Goal: Check status: Check status

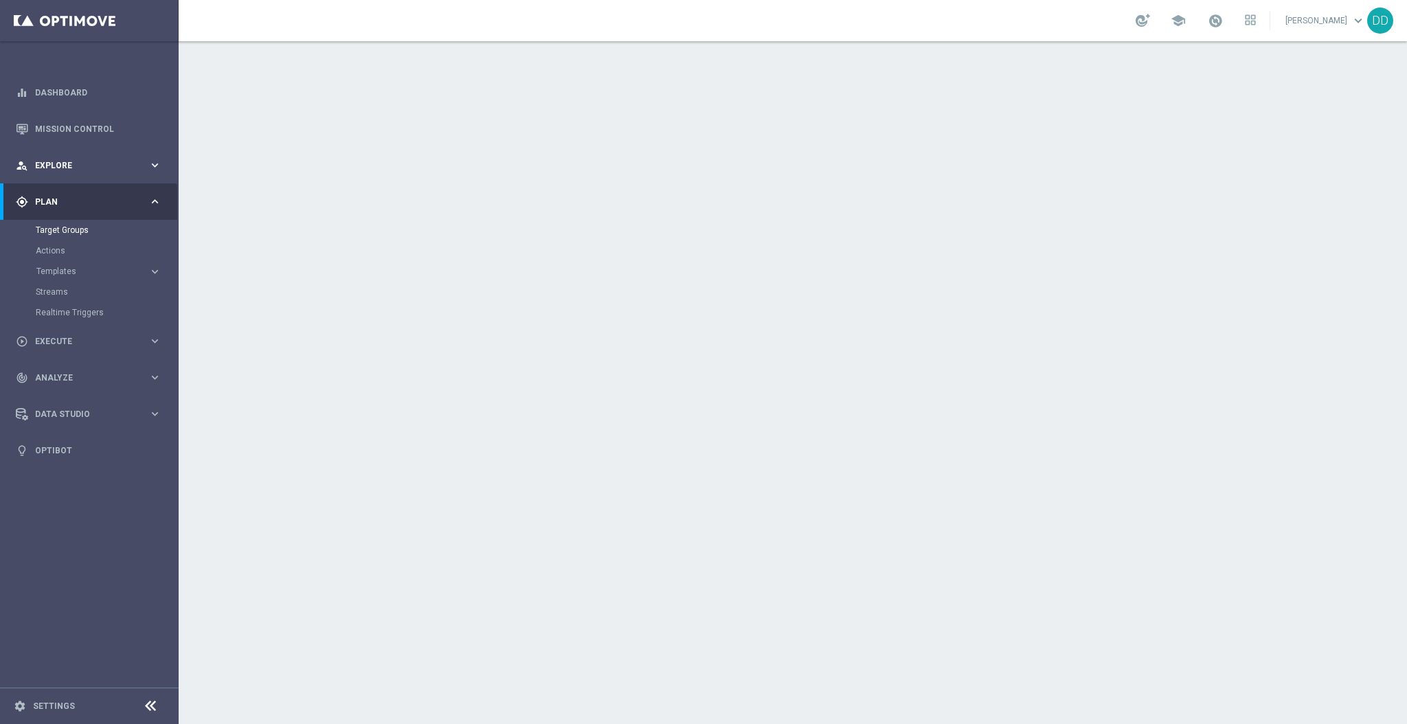
click at [71, 157] on div "person_search Explore keyboard_arrow_right" at bounding box center [88, 165] width 177 height 36
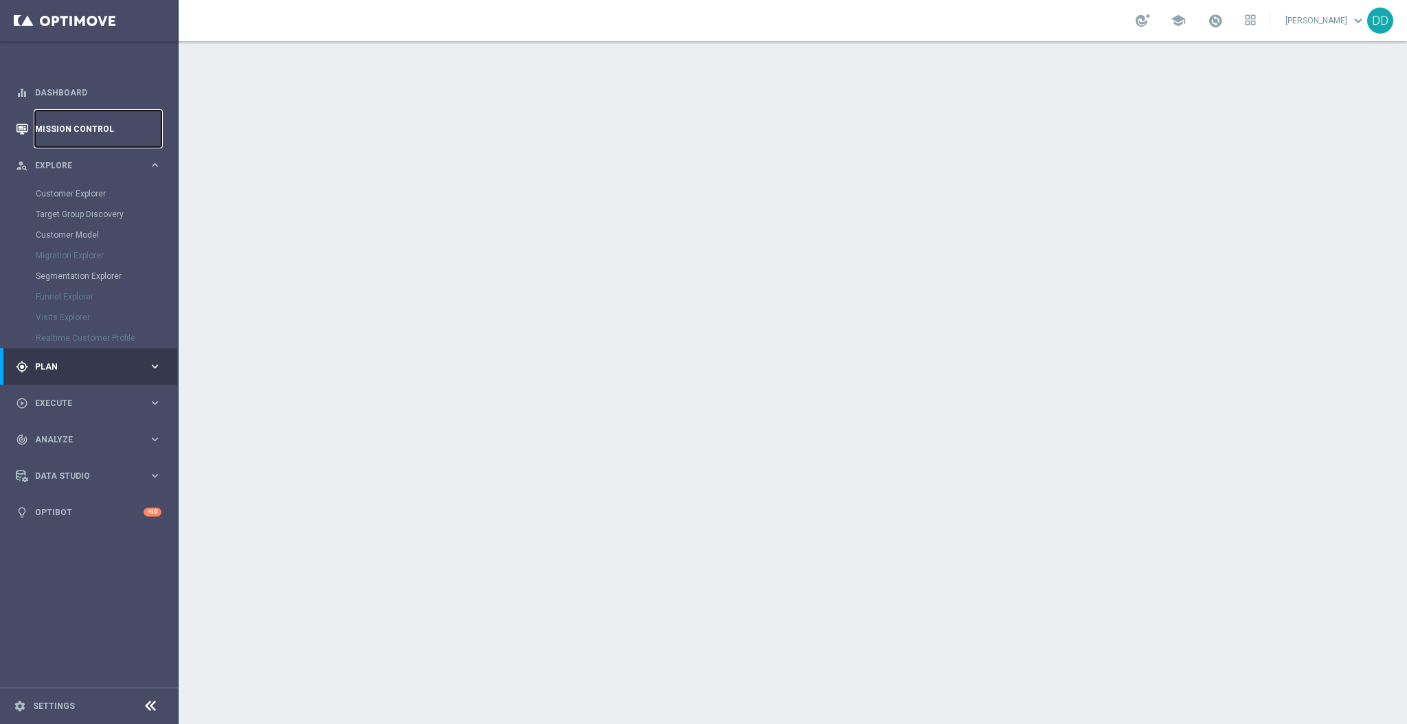
click at [79, 131] on link "Mission Control" at bounding box center [98, 129] width 126 height 36
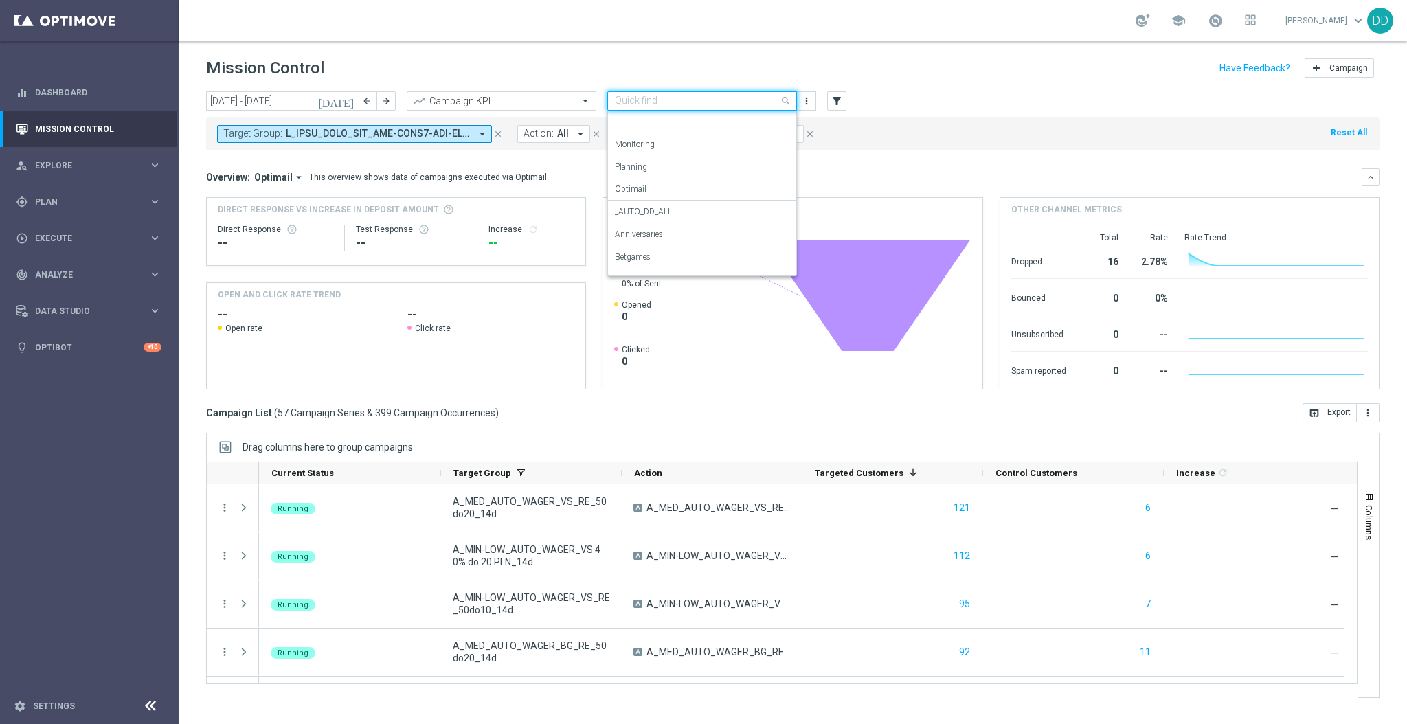
click at [745, 103] on input "text" at bounding box center [688, 101] width 147 height 12
click at [675, 225] on div "Betgames" at bounding box center [702, 219] width 174 height 23
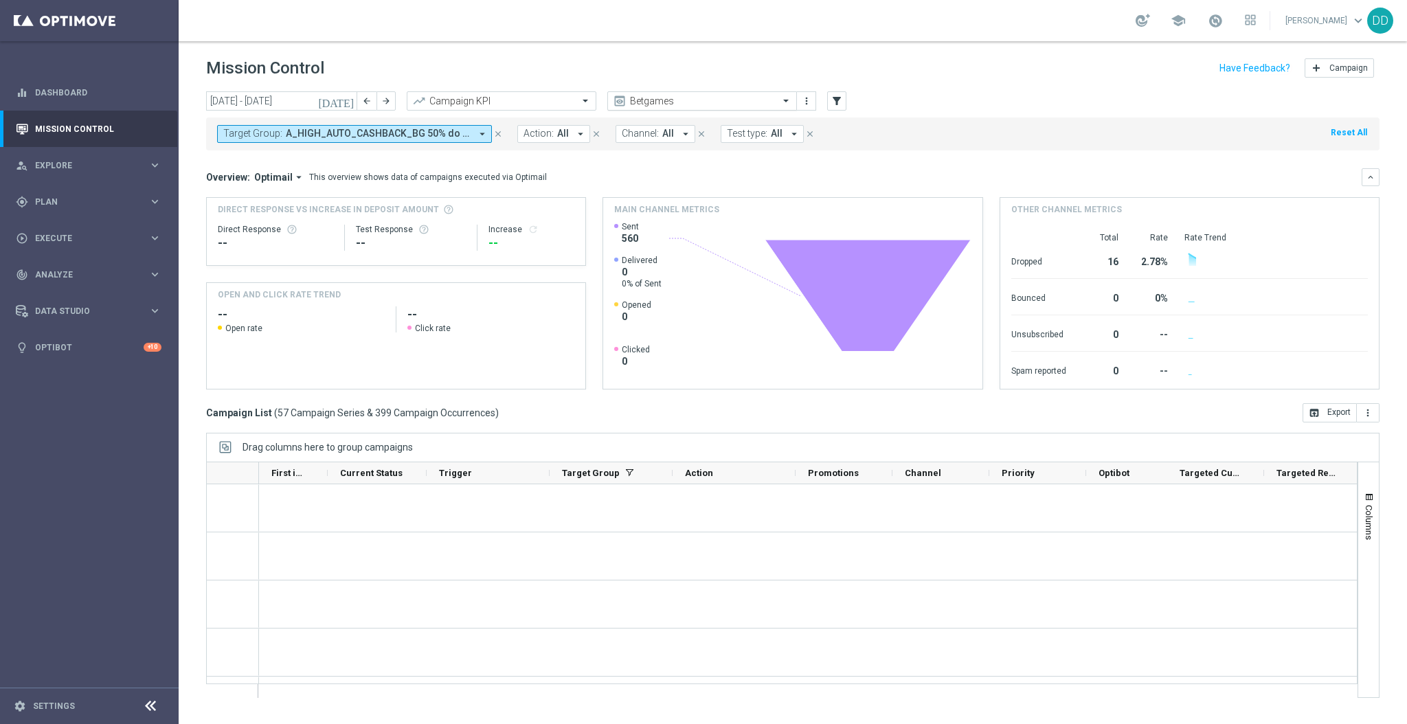
click at [764, 102] on div at bounding box center [702, 101] width 188 height 12
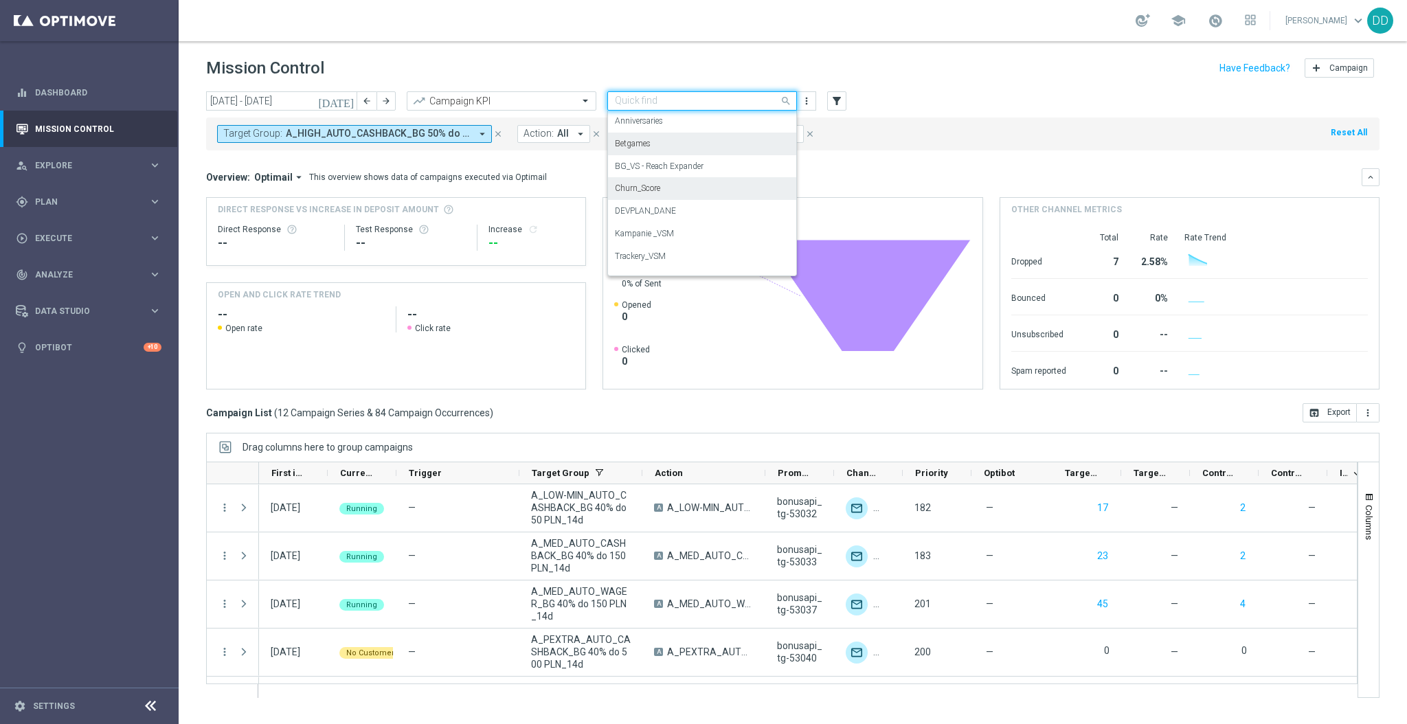
scroll to position [129, 0]
click at [695, 154] on label "BG_VS - Reach Expander" at bounding box center [659, 151] width 89 height 12
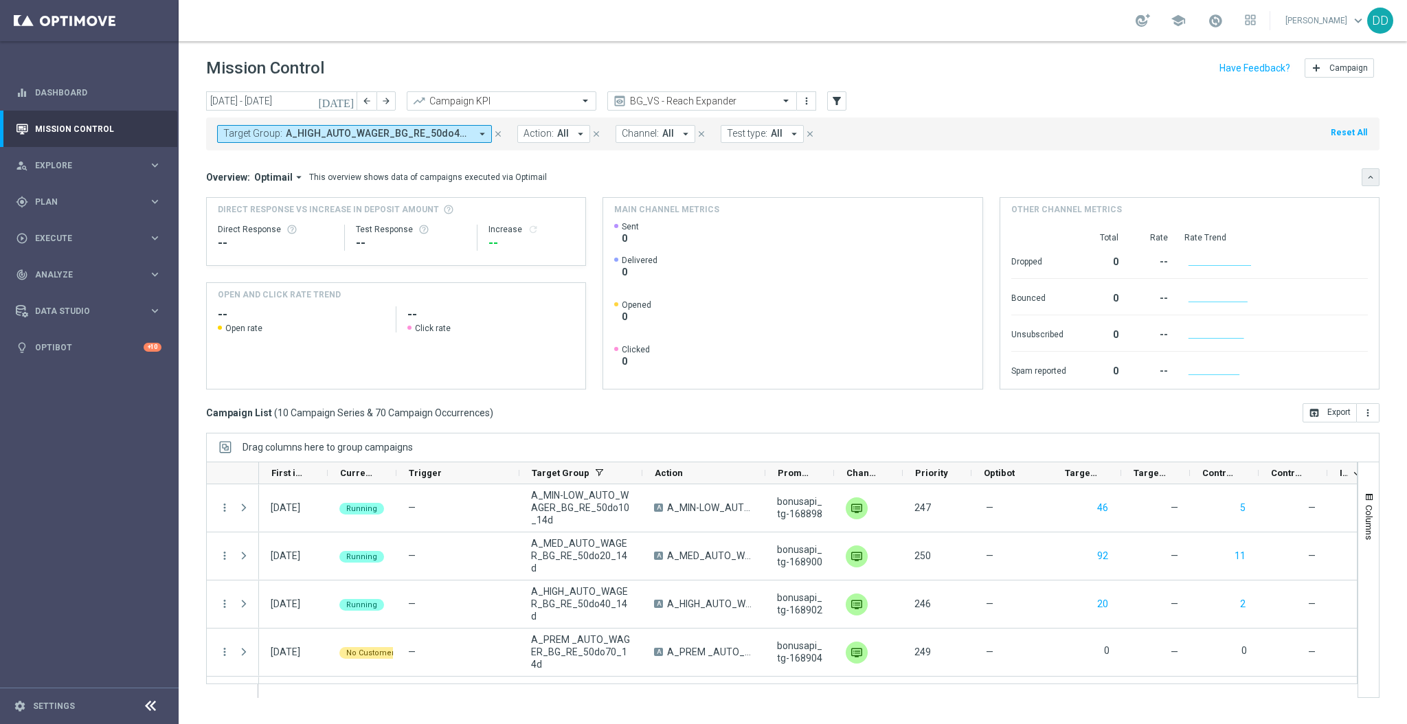
click at [1368, 174] on icon "keyboard_arrow_down" at bounding box center [1371, 177] width 10 height 10
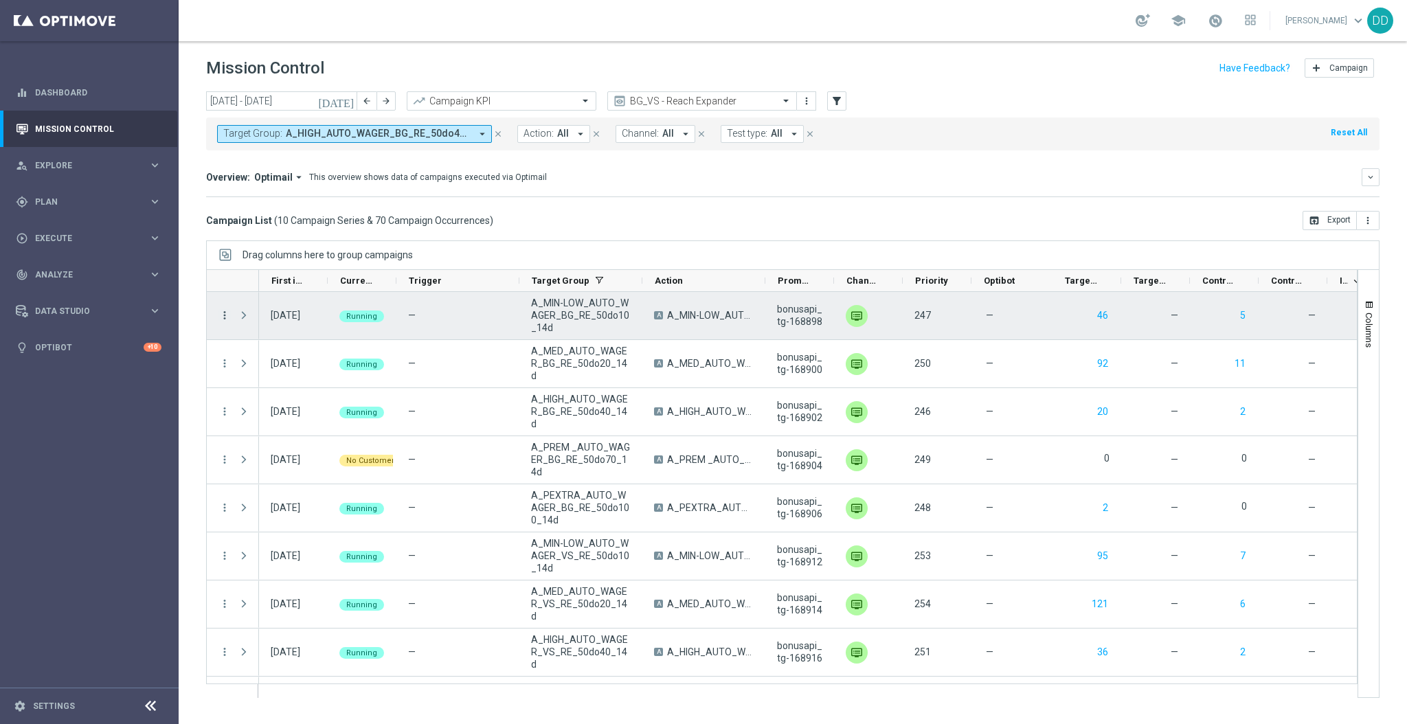
click at [225, 315] on icon "more_vert" at bounding box center [224, 315] width 12 height 12
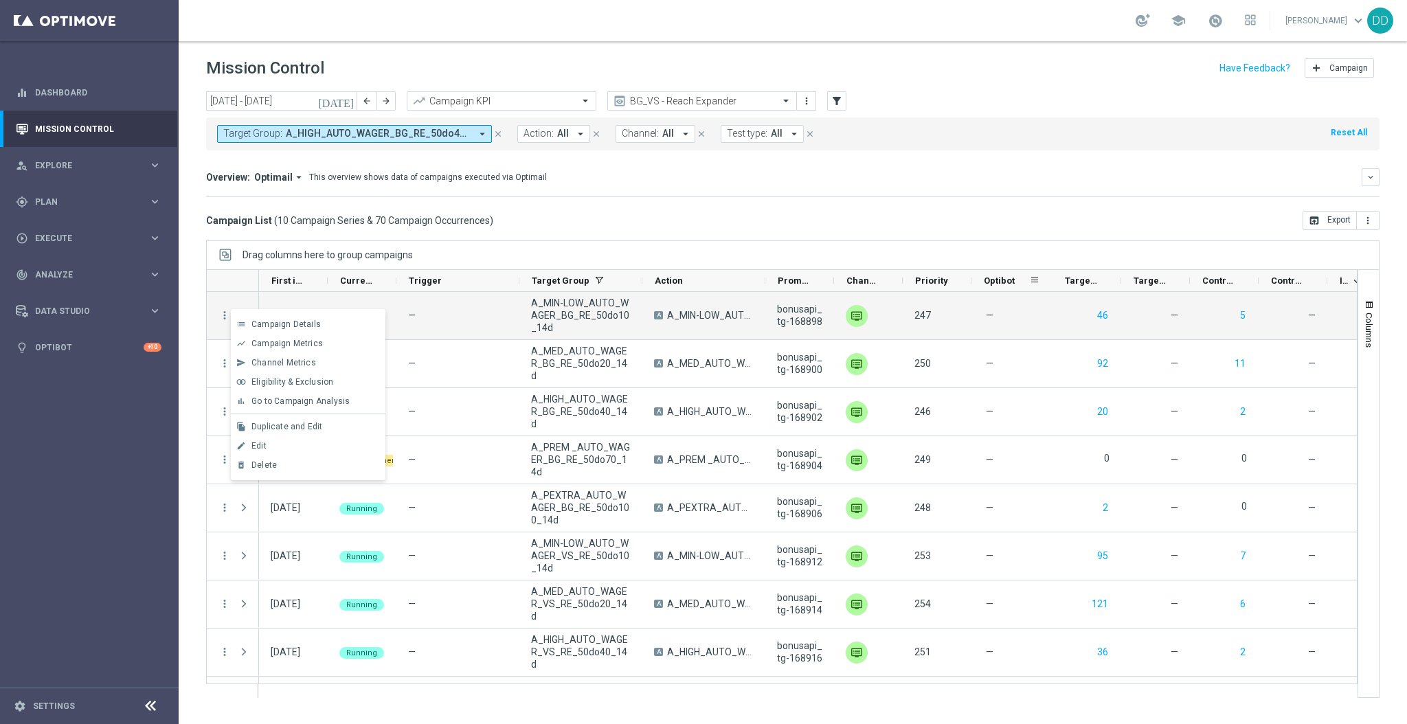
click at [973, 280] on div "Optibot" at bounding box center [1011, 281] width 81 height 22
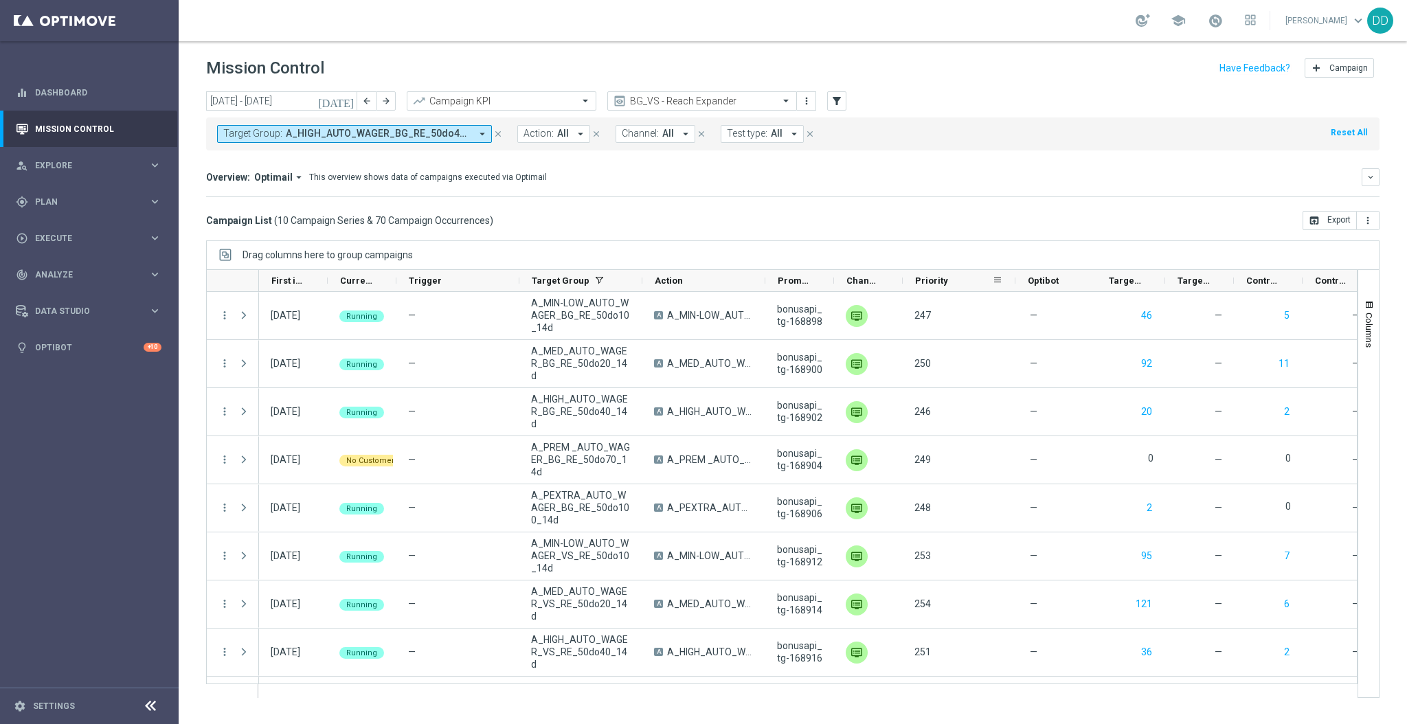
drag, startPoint x: 969, startPoint y: 281, endPoint x: 1014, endPoint y: 286, distance: 45.0
click at [1014, 286] on div at bounding box center [1015, 280] width 5 height 21
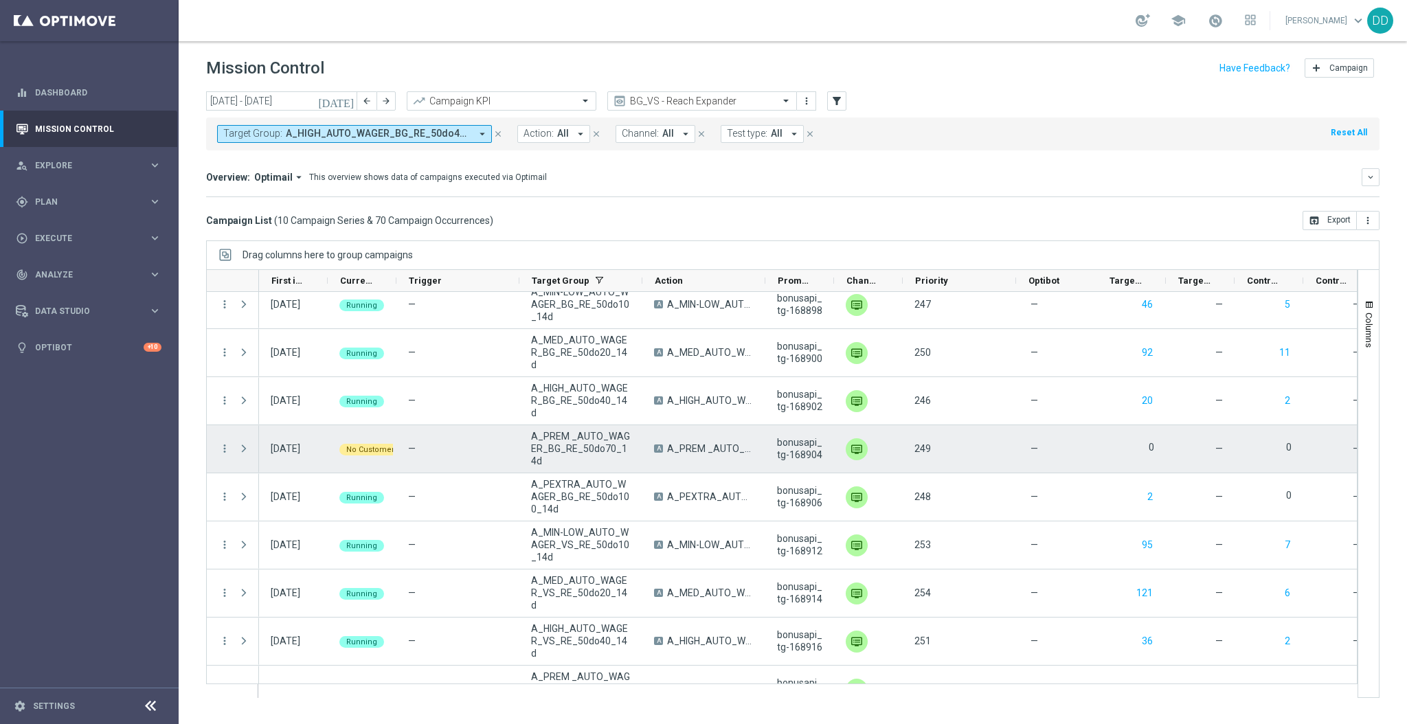
scroll to position [0, 0]
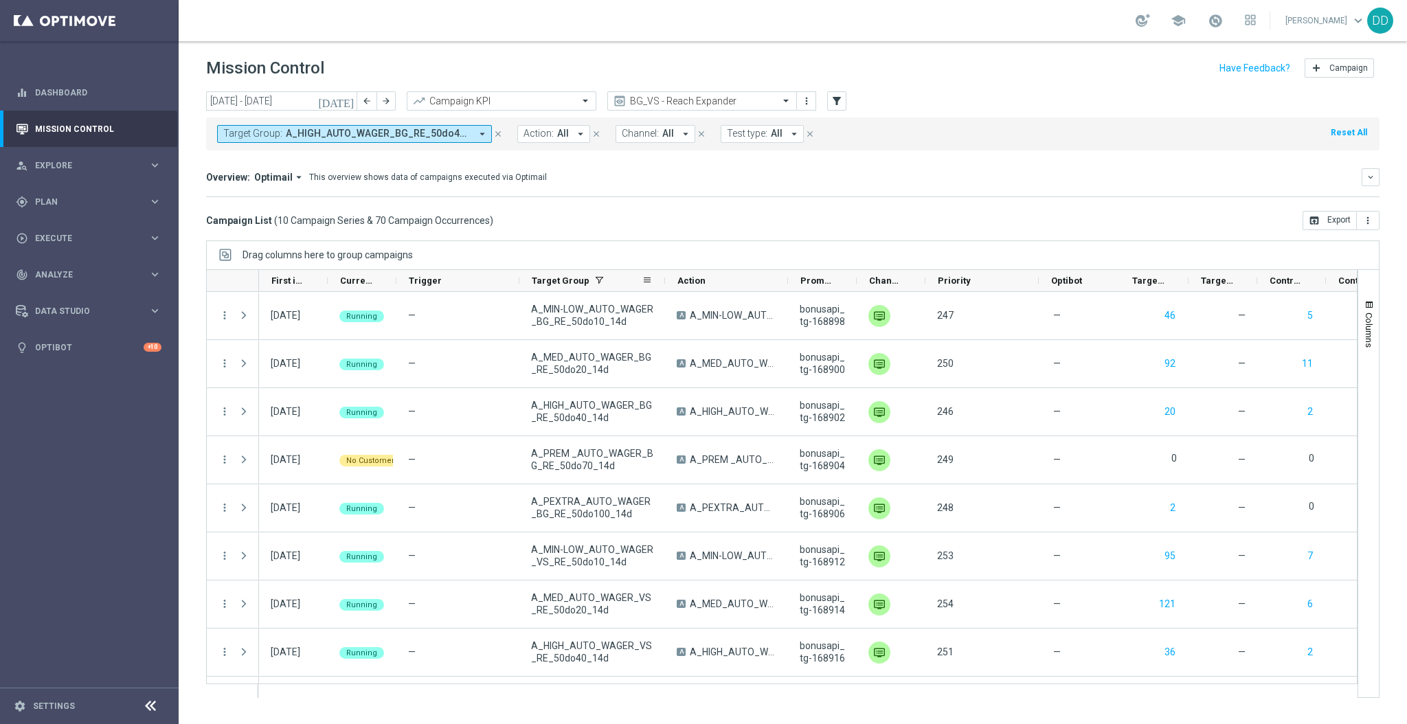
drag, startPoint x: 641, startPoint y: 280, endPoint x: 664, endPoint y: 283, distance: 23.5
click at [664, 283] on div at bounding box center [664, 280] width 5 height 21
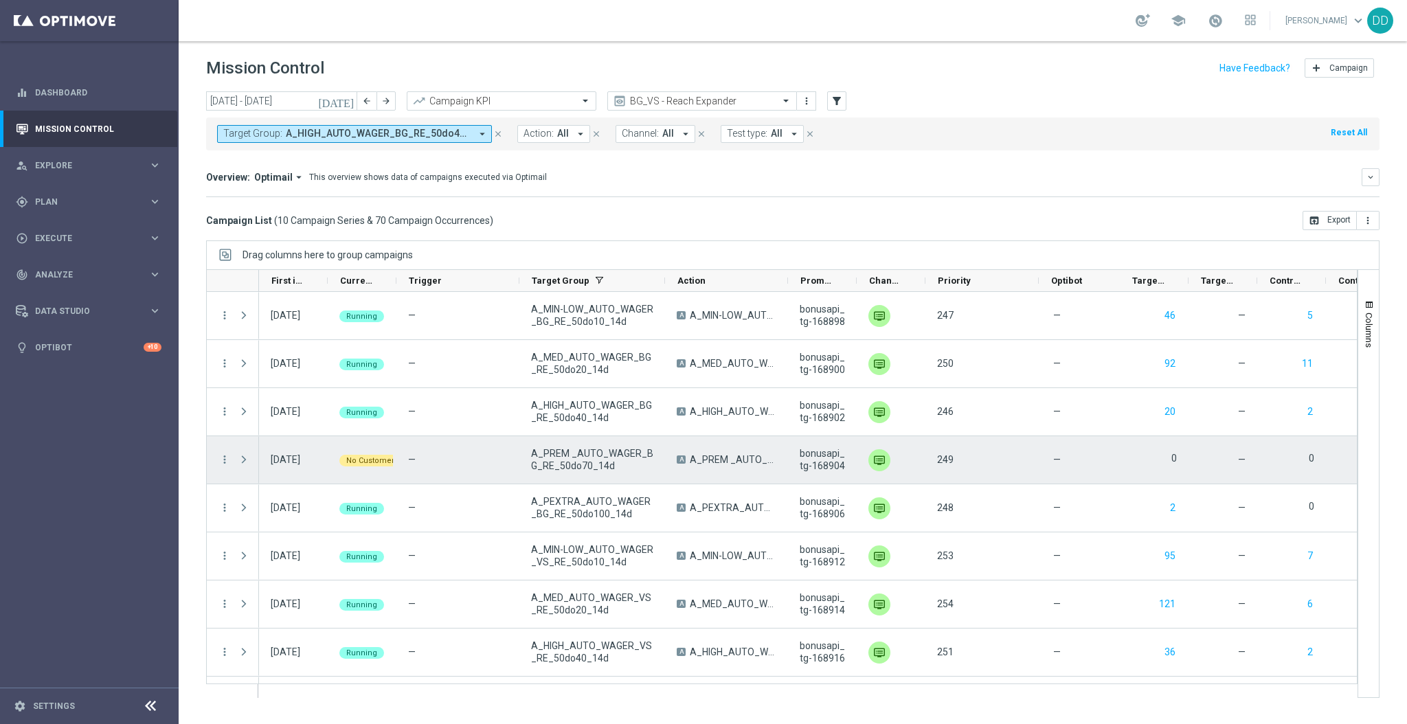
scroll to position [89, 0]
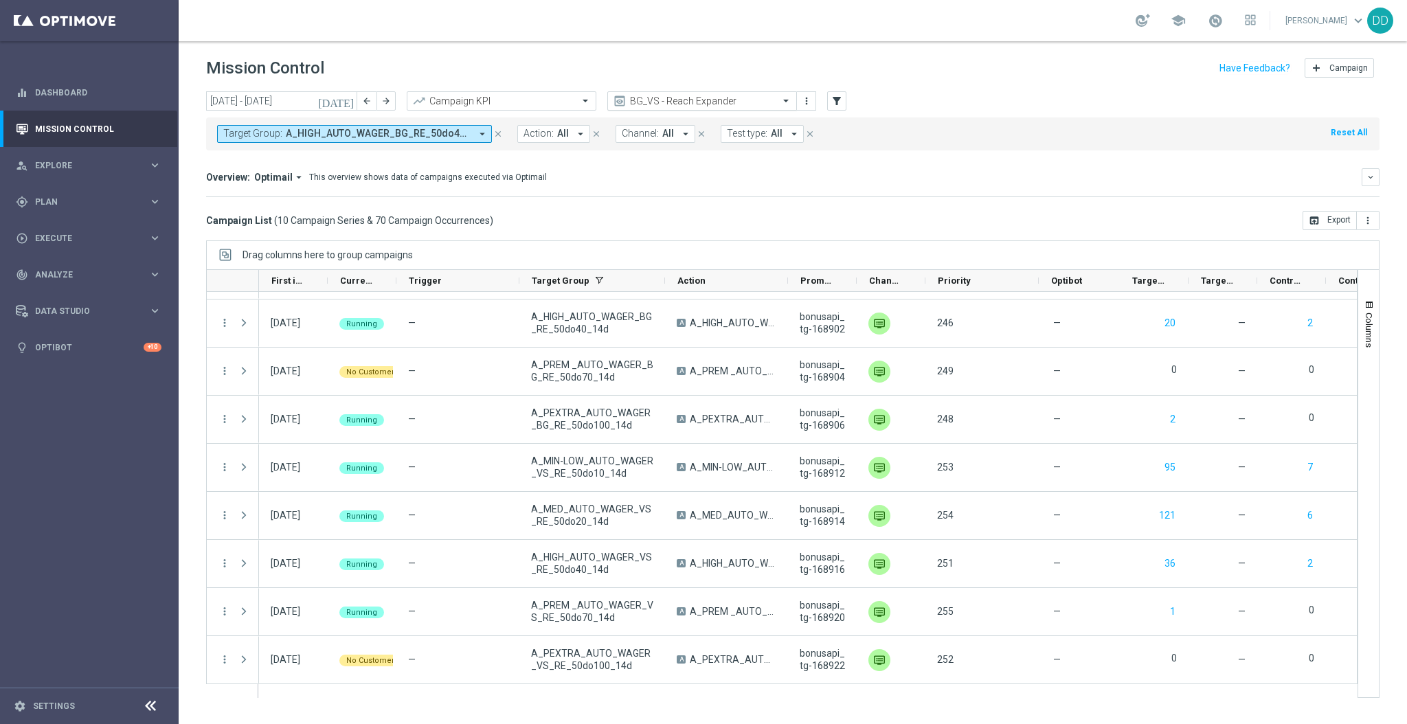
click at [743, 98] on input "text" at bounding box center [688, 101] width 147 height 12
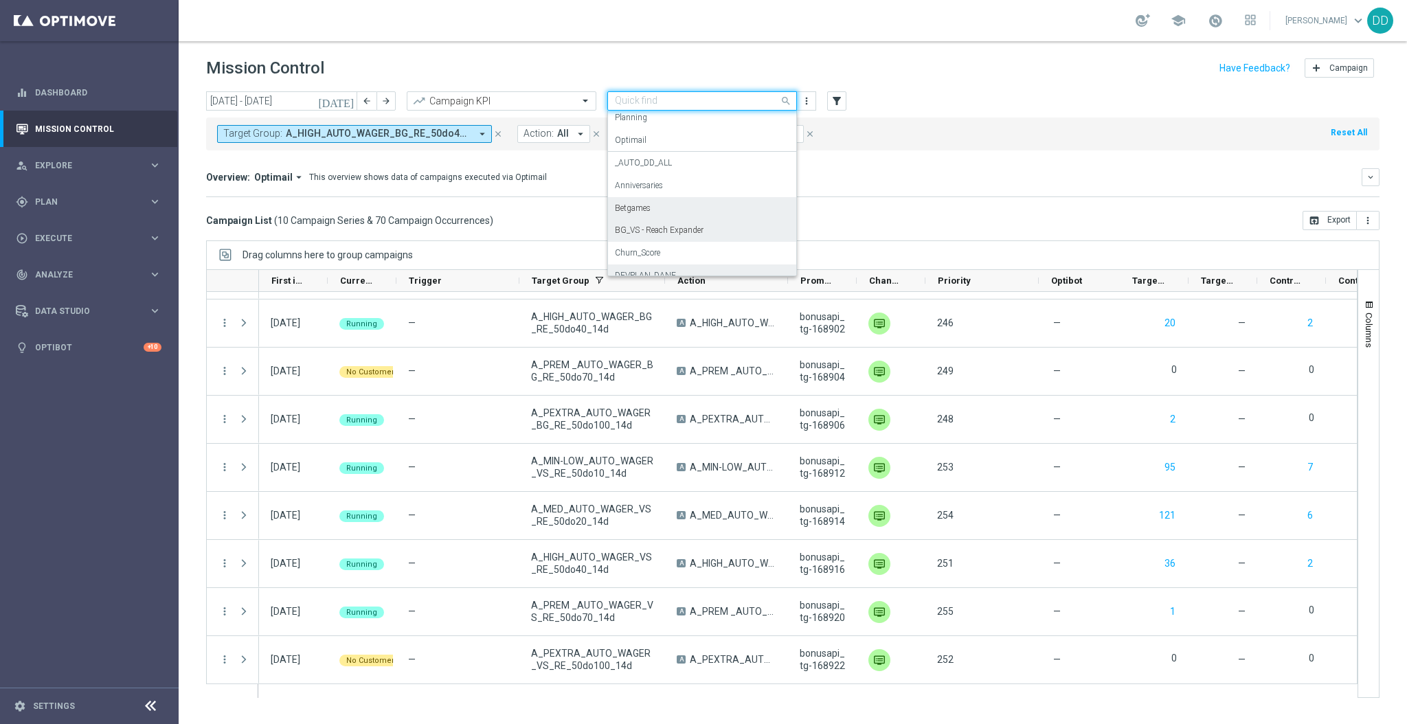
scroll to position [91, 0]
click at [665, 166] on div "Betgames" at bounding box center [702, 166] width 174 height 23
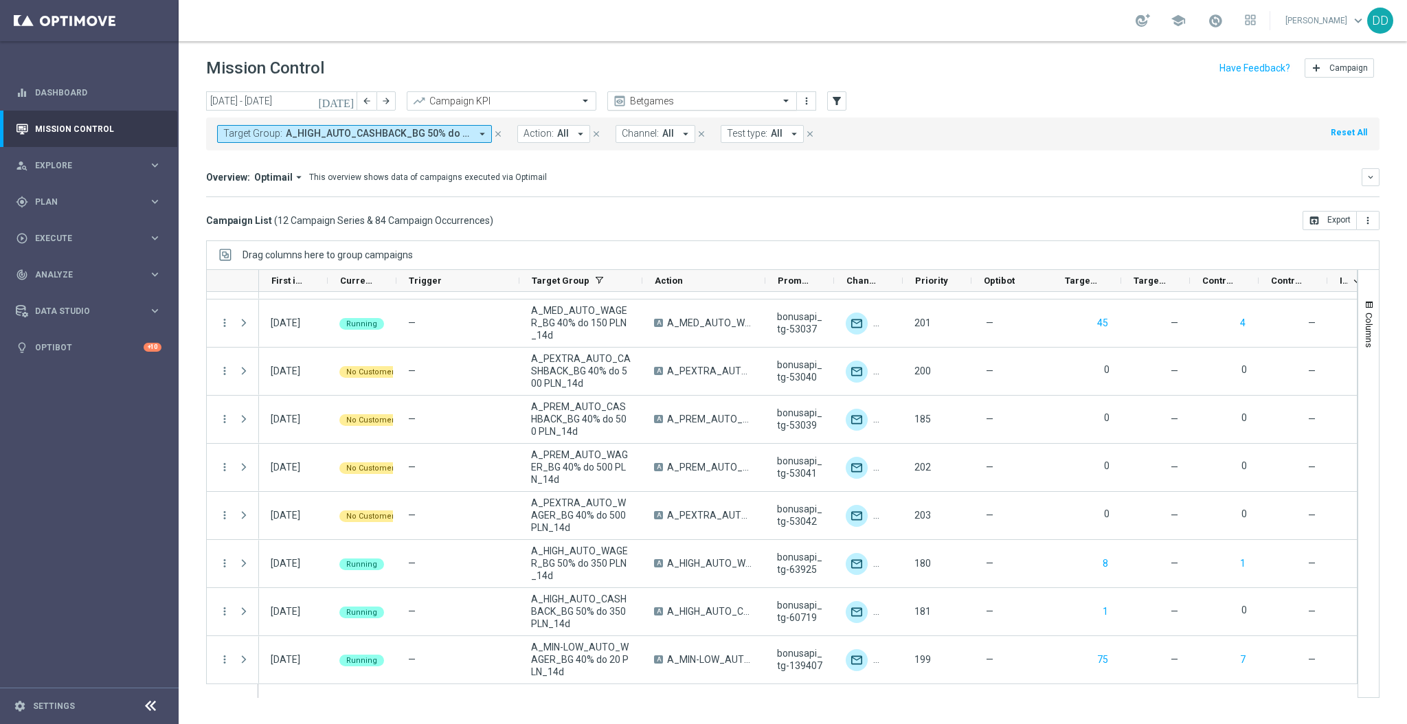
click at [718, 98] on input "text" at bounding box center [688, 101] width 147 height 12
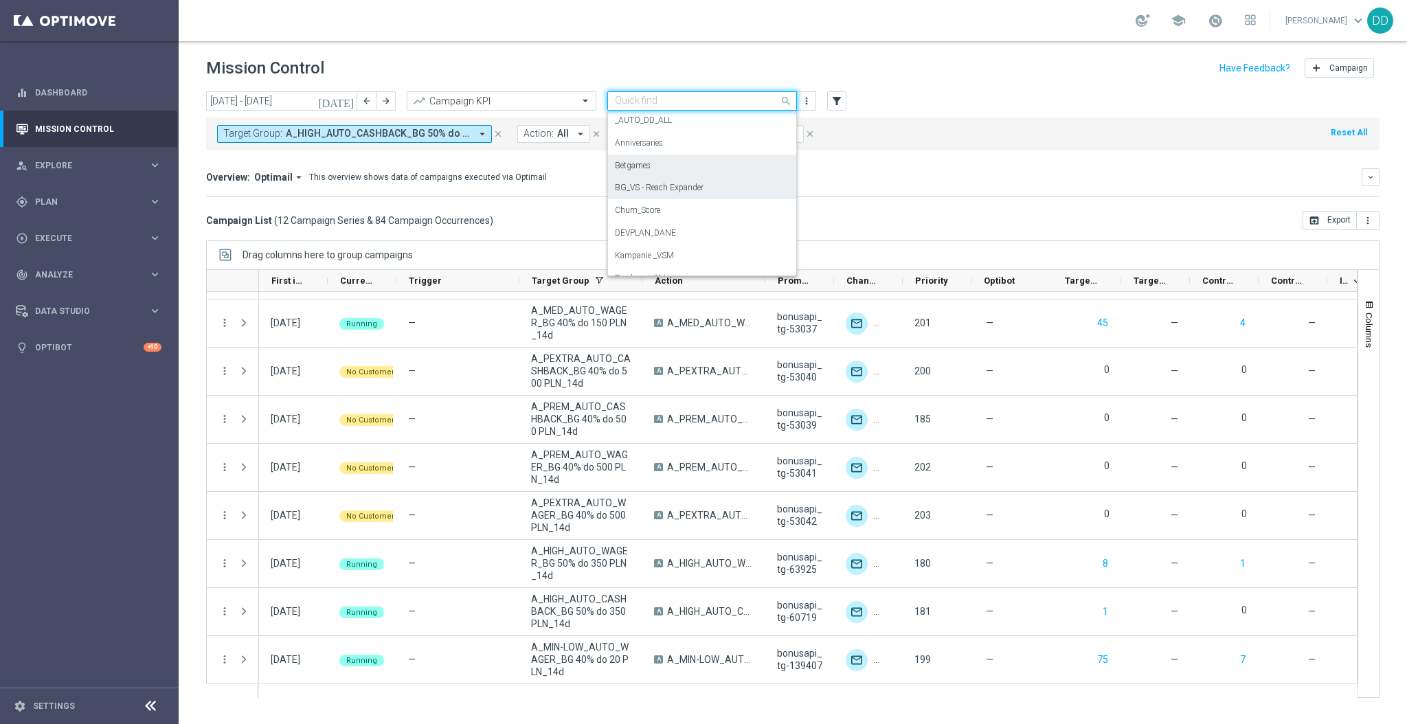
click at [671, 193] on label "BG_VS - Reach Expander" at bounding box center [659, 188] width 89 height 12
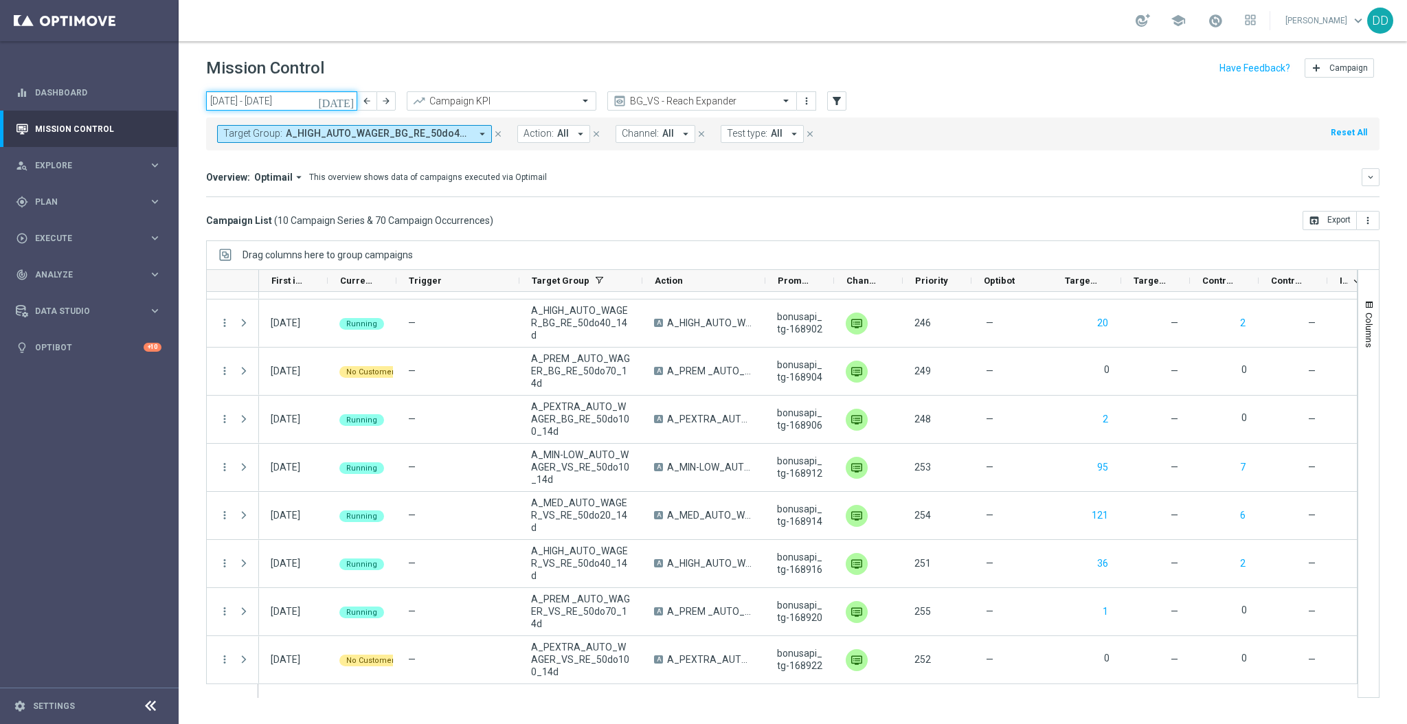
click at [289, 108] on input "29 Sep 2025 - 05 Oct 2025" at bounding box center [281, 100] width 151 height 19
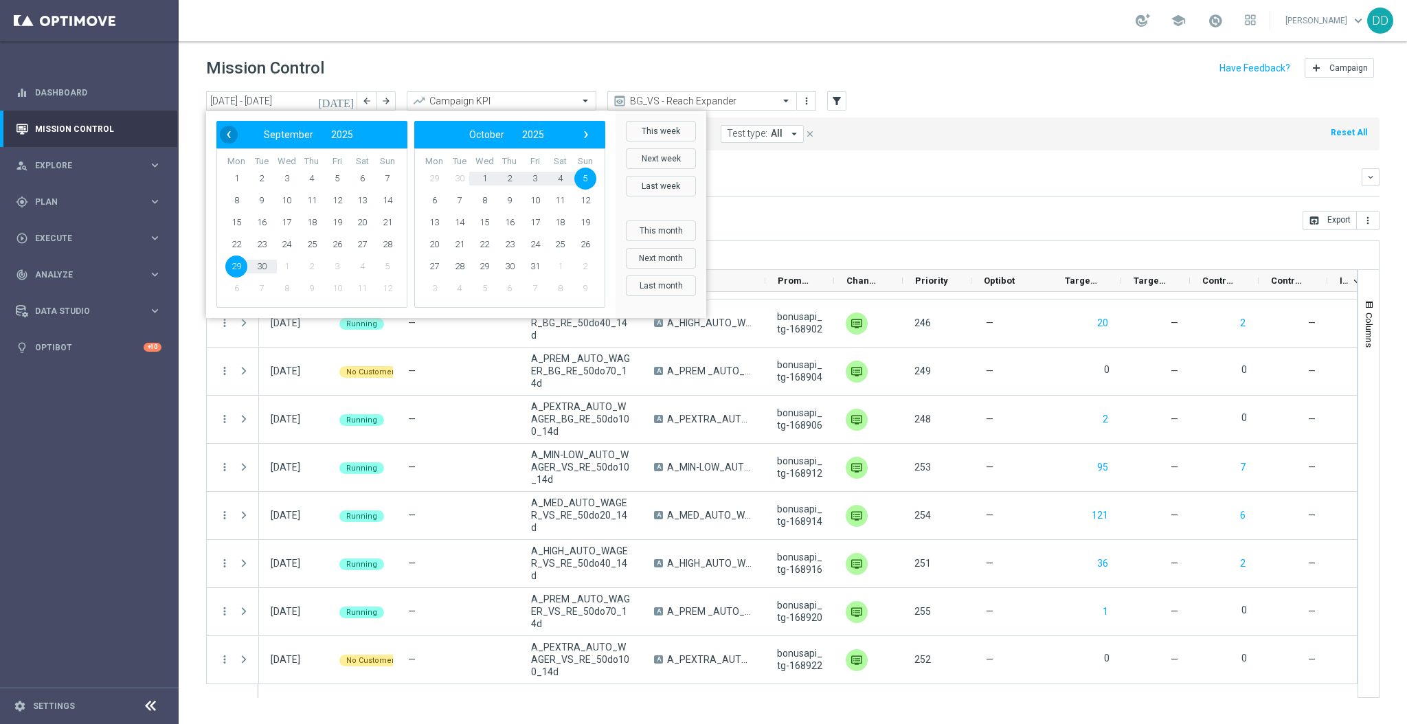
click at [227, 138] on span "‹" at bounding box center [229, 135] width 18 height 18
click at [331, 176] on span "1" at bounding box center [337, 179] width 22 height 22
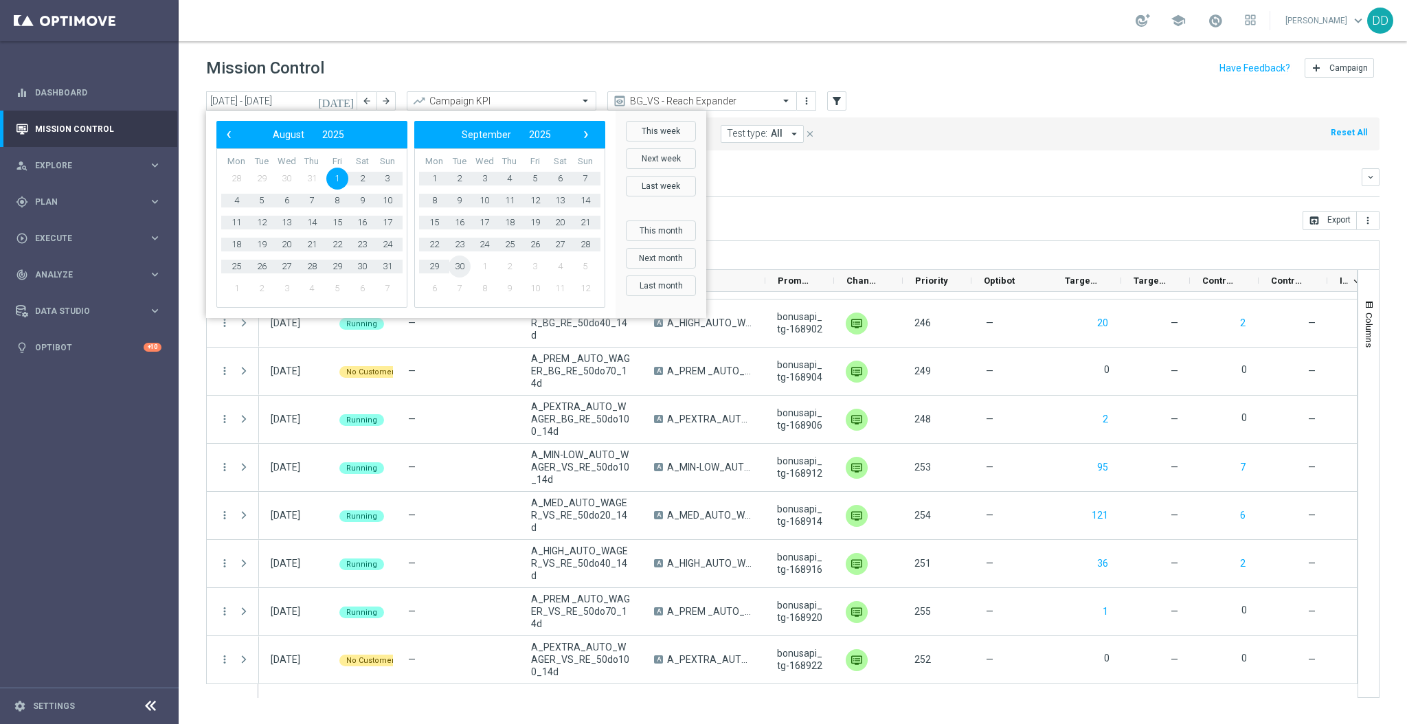
click at [460, 265] on span "30" at bounding box center [460, 267] width 22 height 22
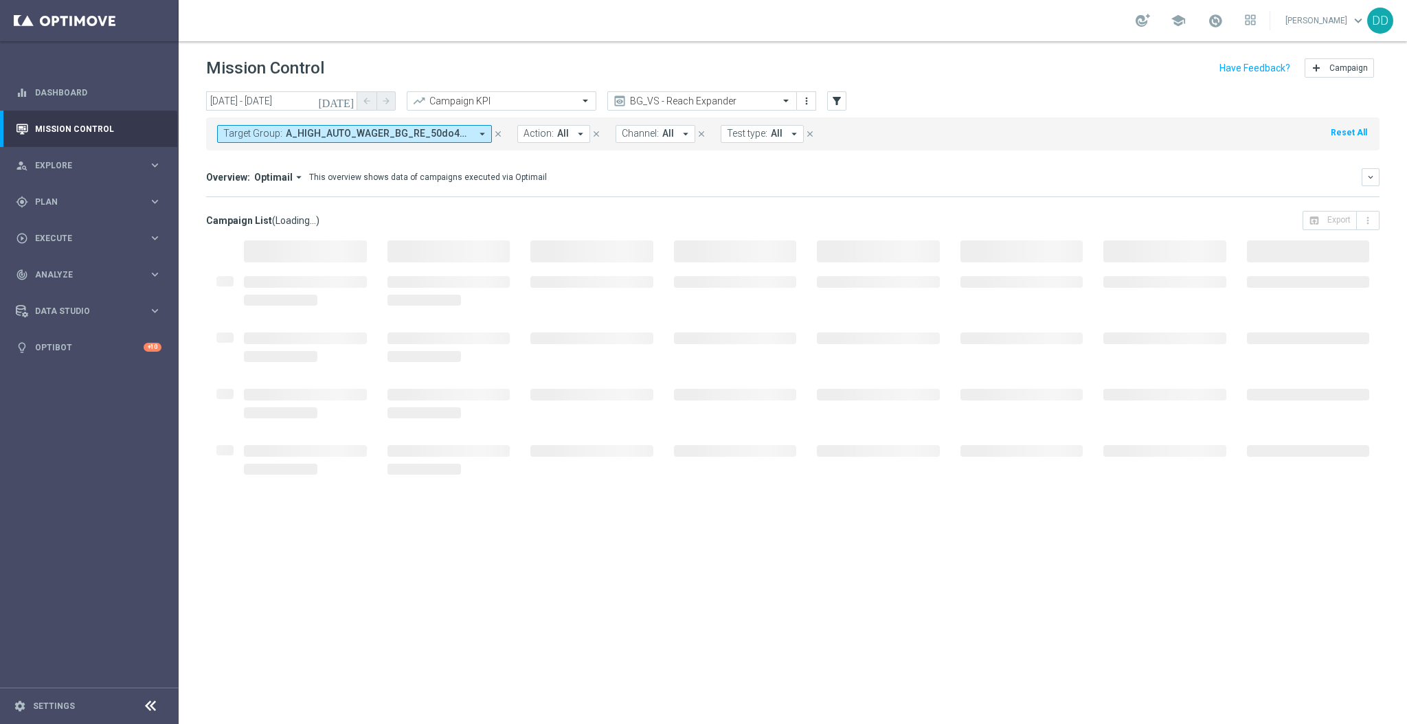
click at [279, 177] on span "Optimail" at bounding box center [273, 177] width 38 height 12
click at [262, 197] on div "Analysis" at bounding box center [267, 198] width 82 height 19
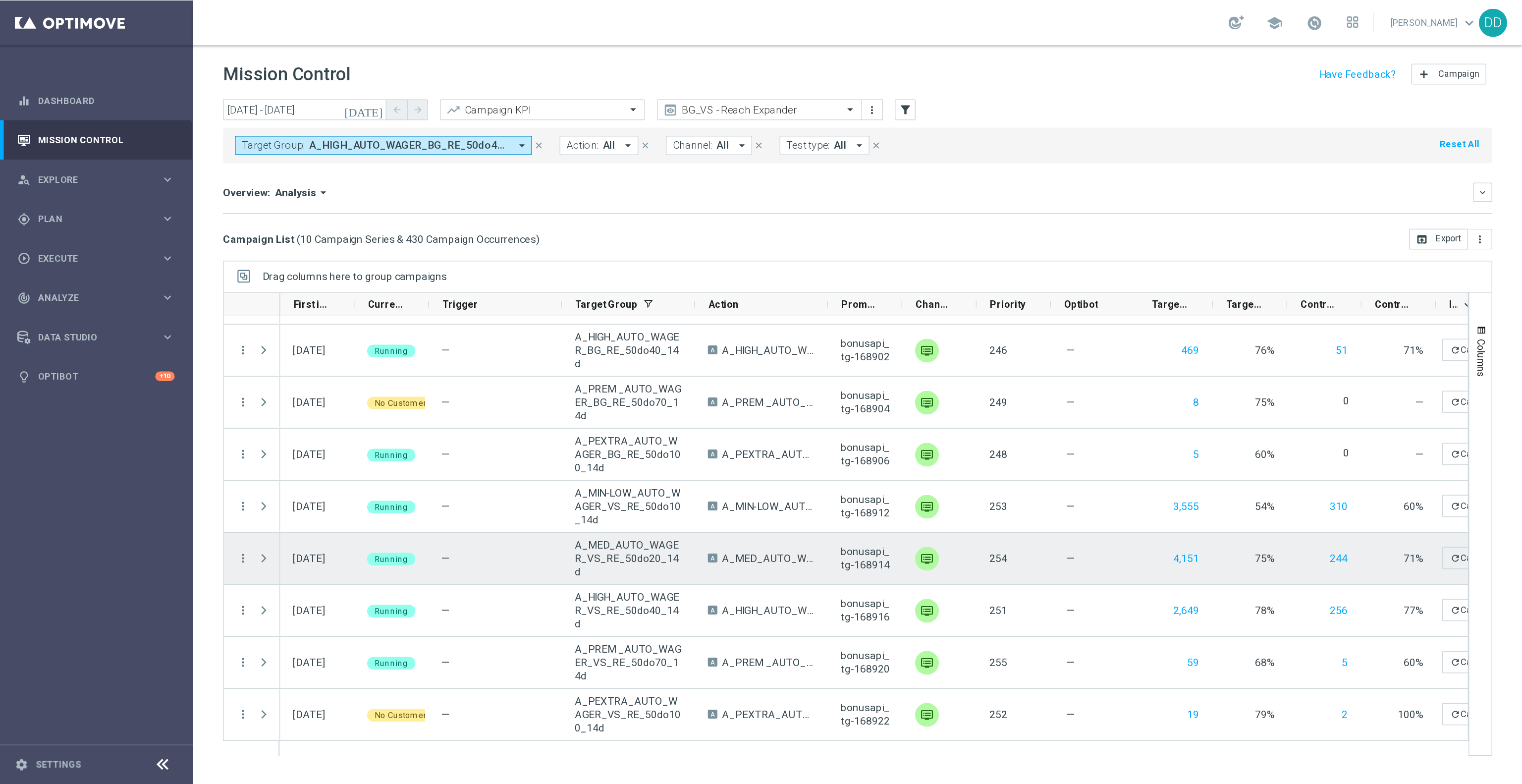
scroll to position [0, 0]
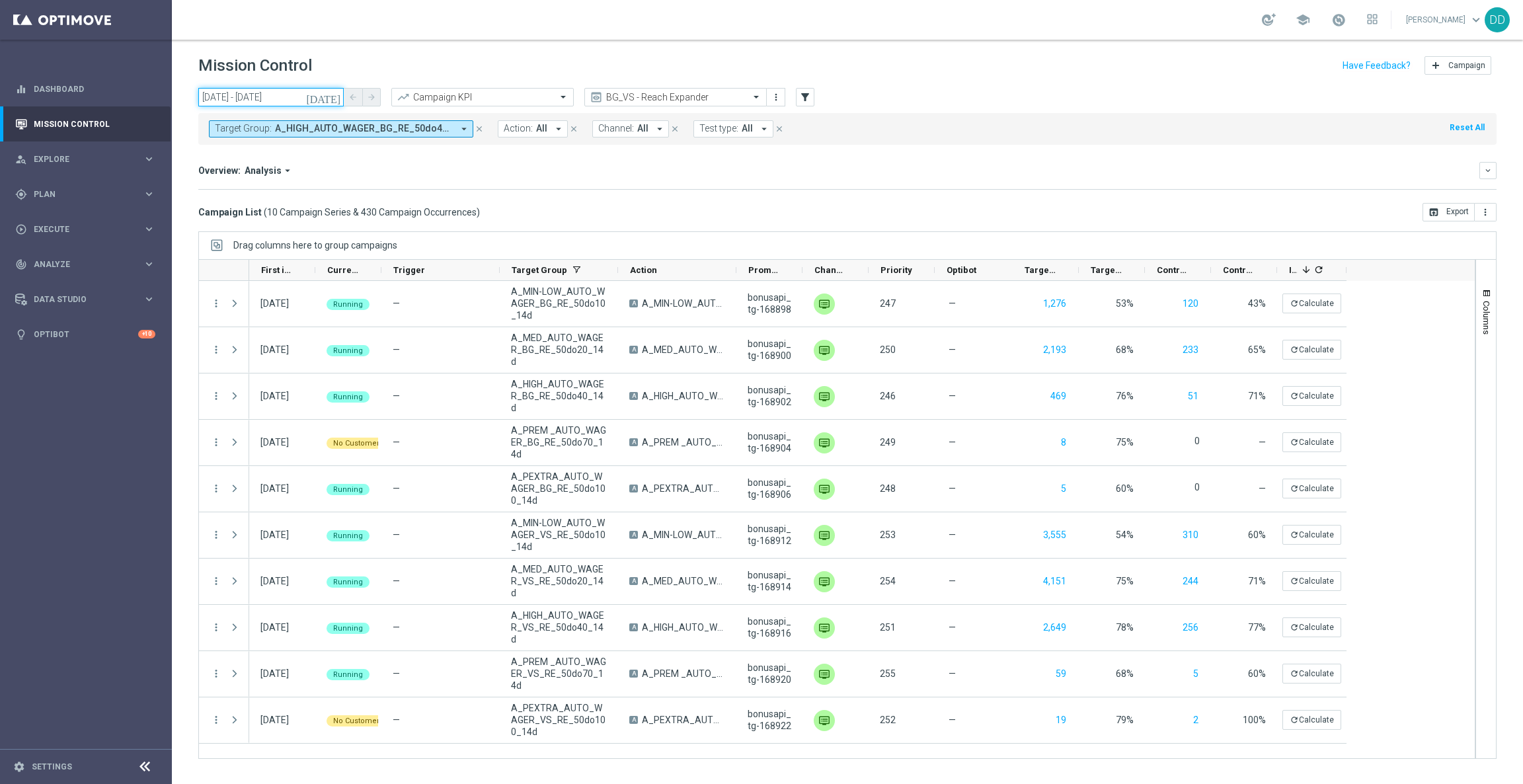
click at [280, 99] on input "01 Aug 2025 - 30 Sep 2025" at bounding box center [270, 96] width 145 height 18
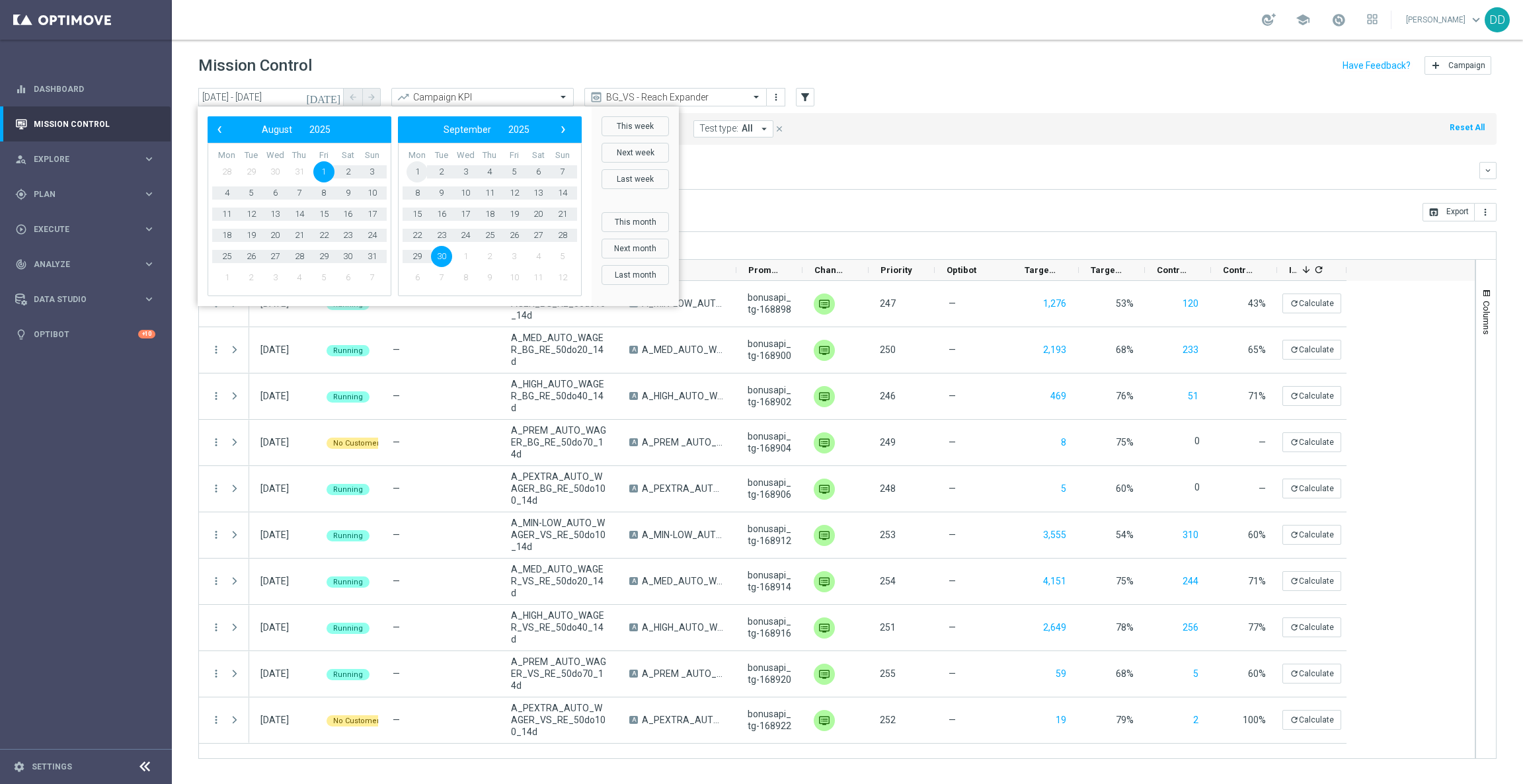
click at [413, 165] on span "1" at bounding box center [417, 172] width 21 height 21
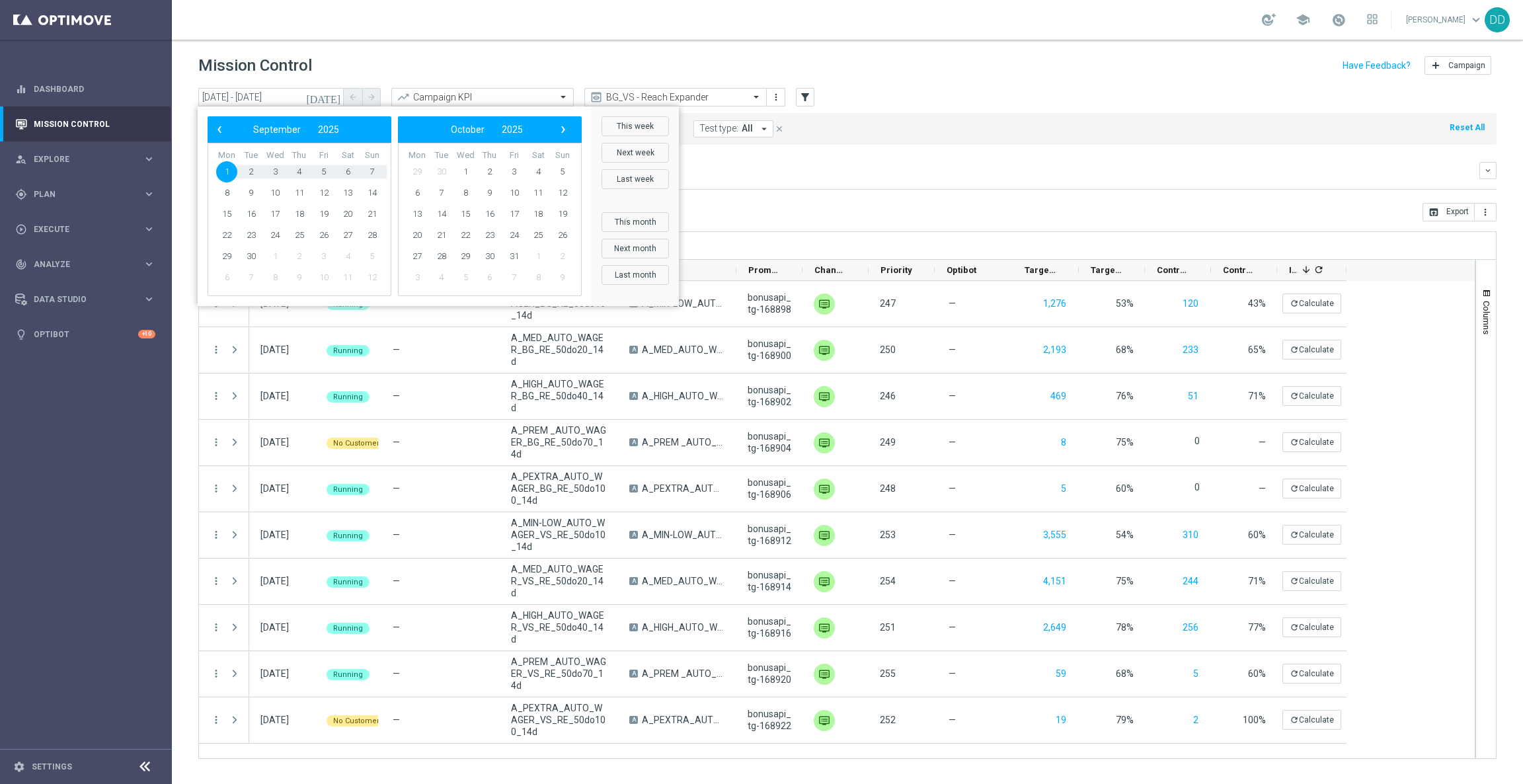
click at [222, 118] on div "‹ ​ September ​ 2025 ​ ›" at bounding box center [299, 129] width 184 height 26
click at [221, 126] on span "‹" at bounding box center [219, 130] width 17 height 17
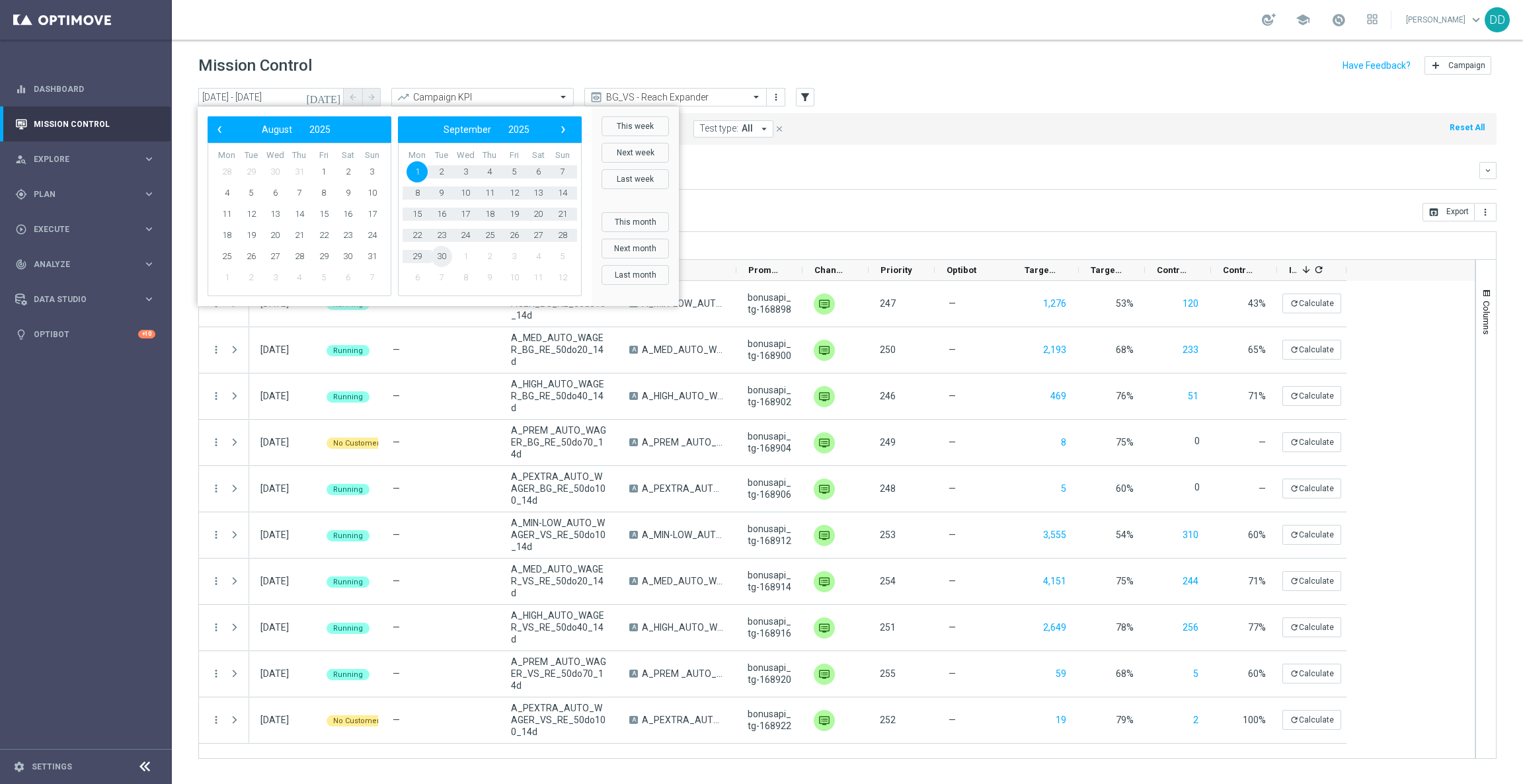
click at [444, 255] on span "30" at bounding box center [442, 257] width 21 height 21
type input "[DATE] - [DATE]"
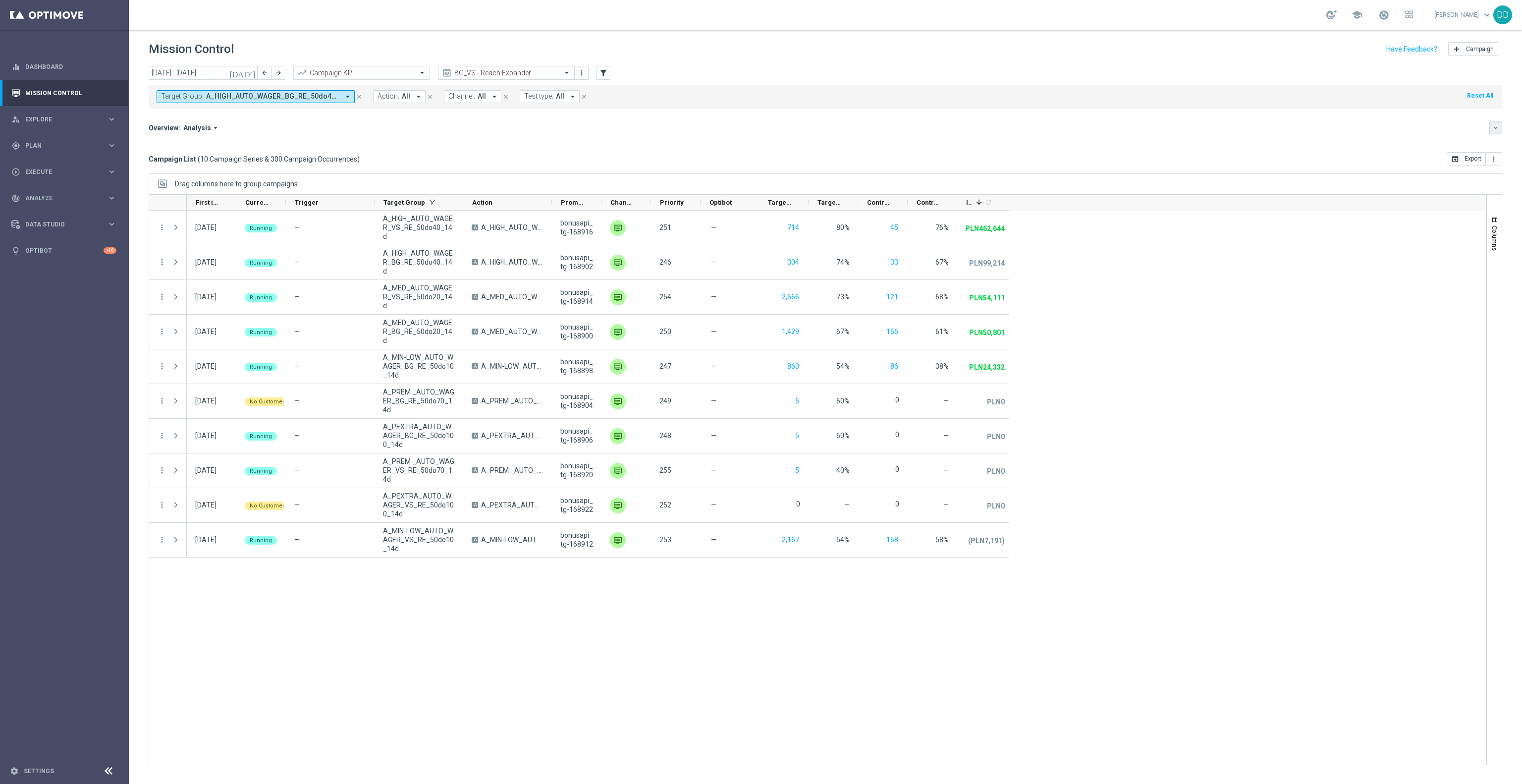
click at [1014, 128] on icon "keyboard_arrow_down" at bounding box center [1496, 128] width 7 height 7
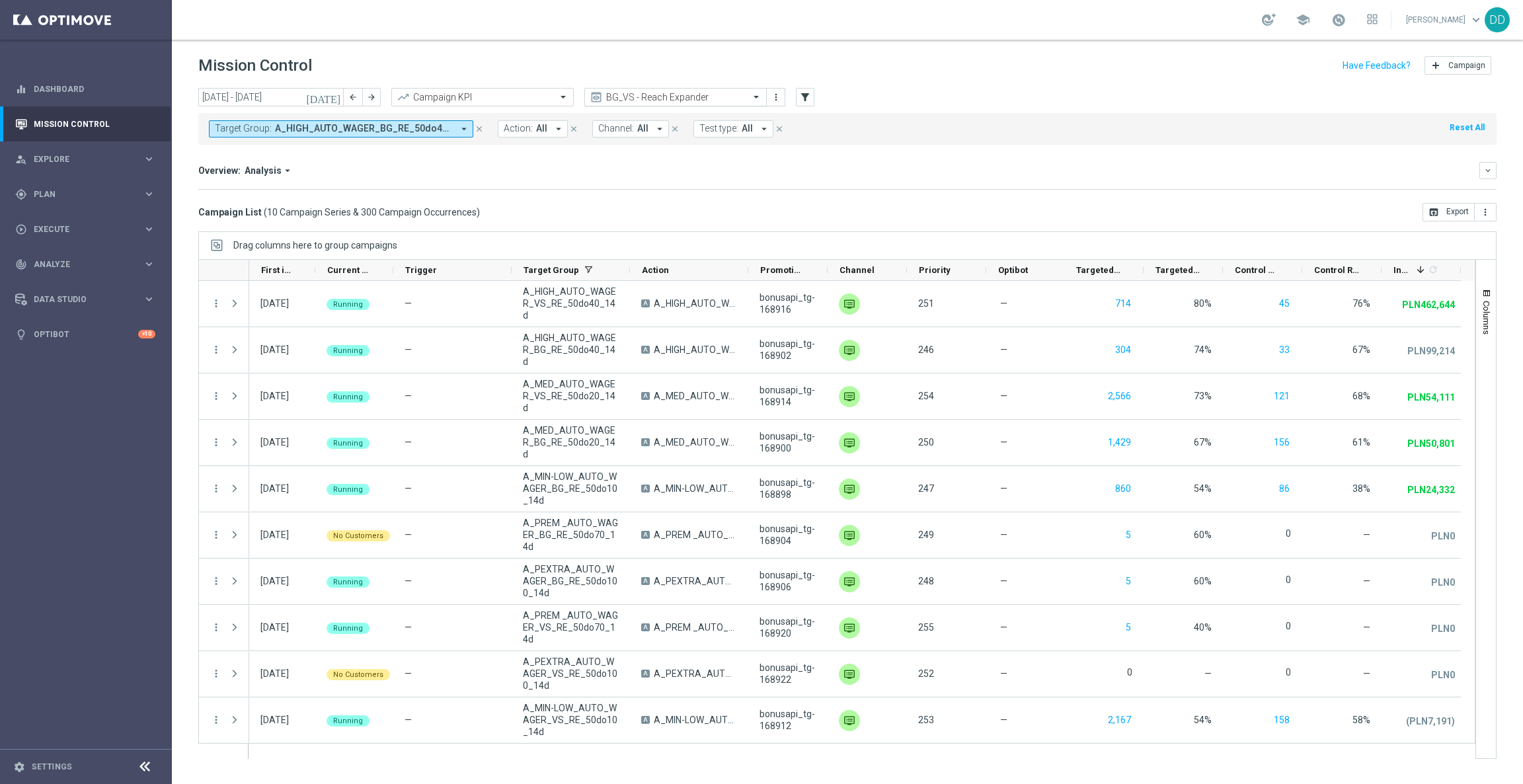
click at [691, 93] on input "text" at bounding box center [662, 97] width 141 height 12
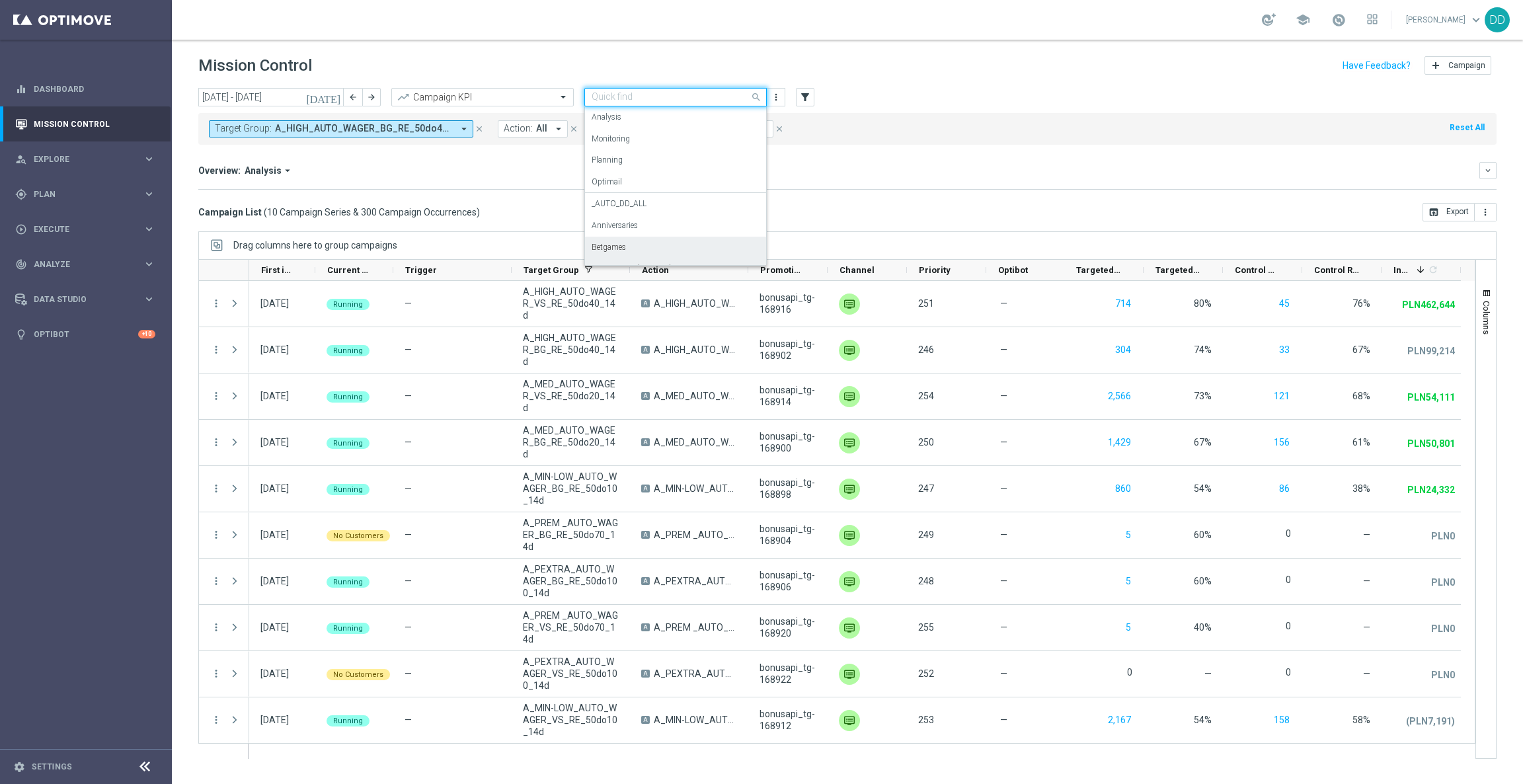
click at [657, 250] on div "Betgames" at bounding box center [675, 247] width 167 height 22
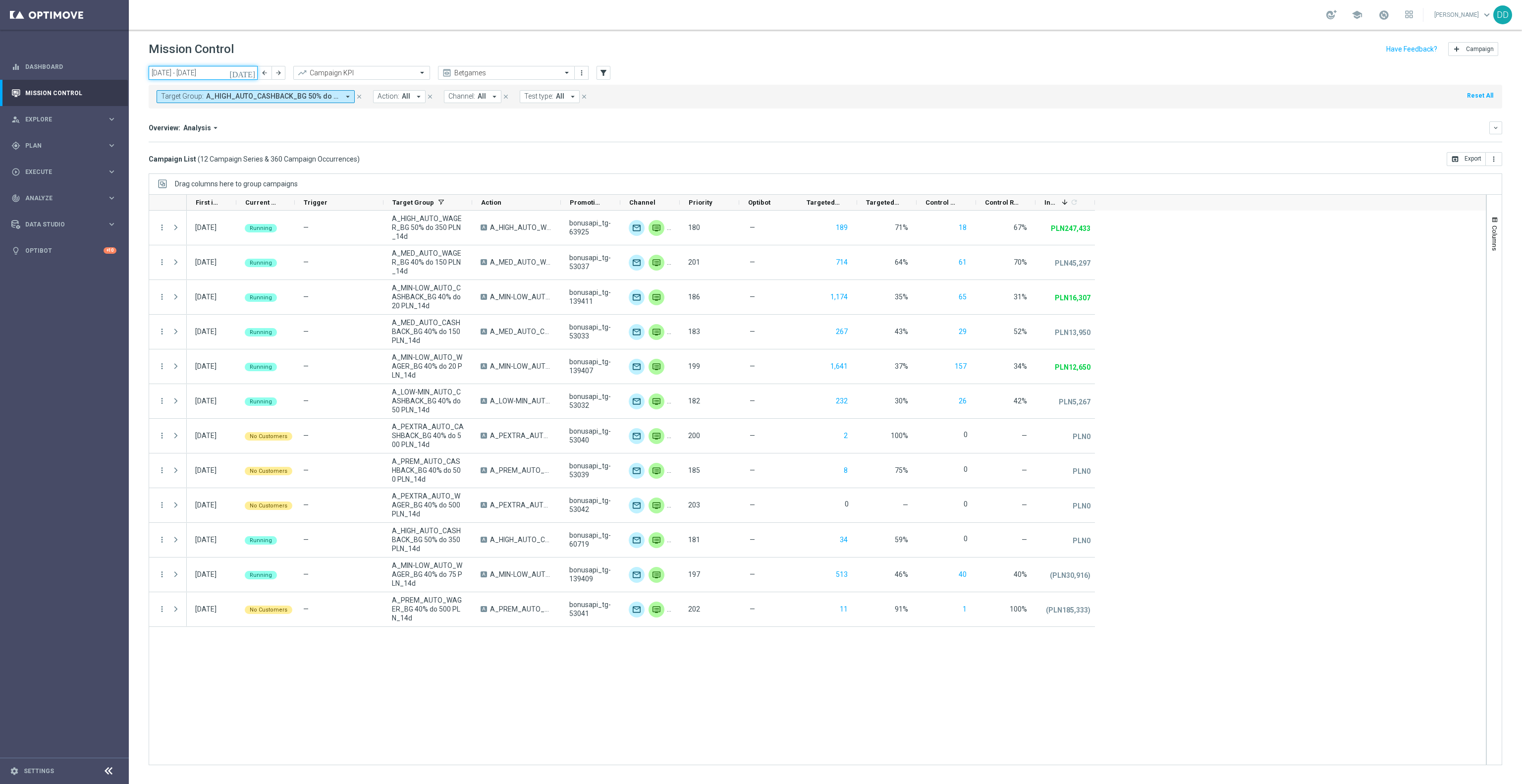
click at [208, 68] on input "[DATE] - [DATE]" at bounding box center [203, 72] width 109 height 14
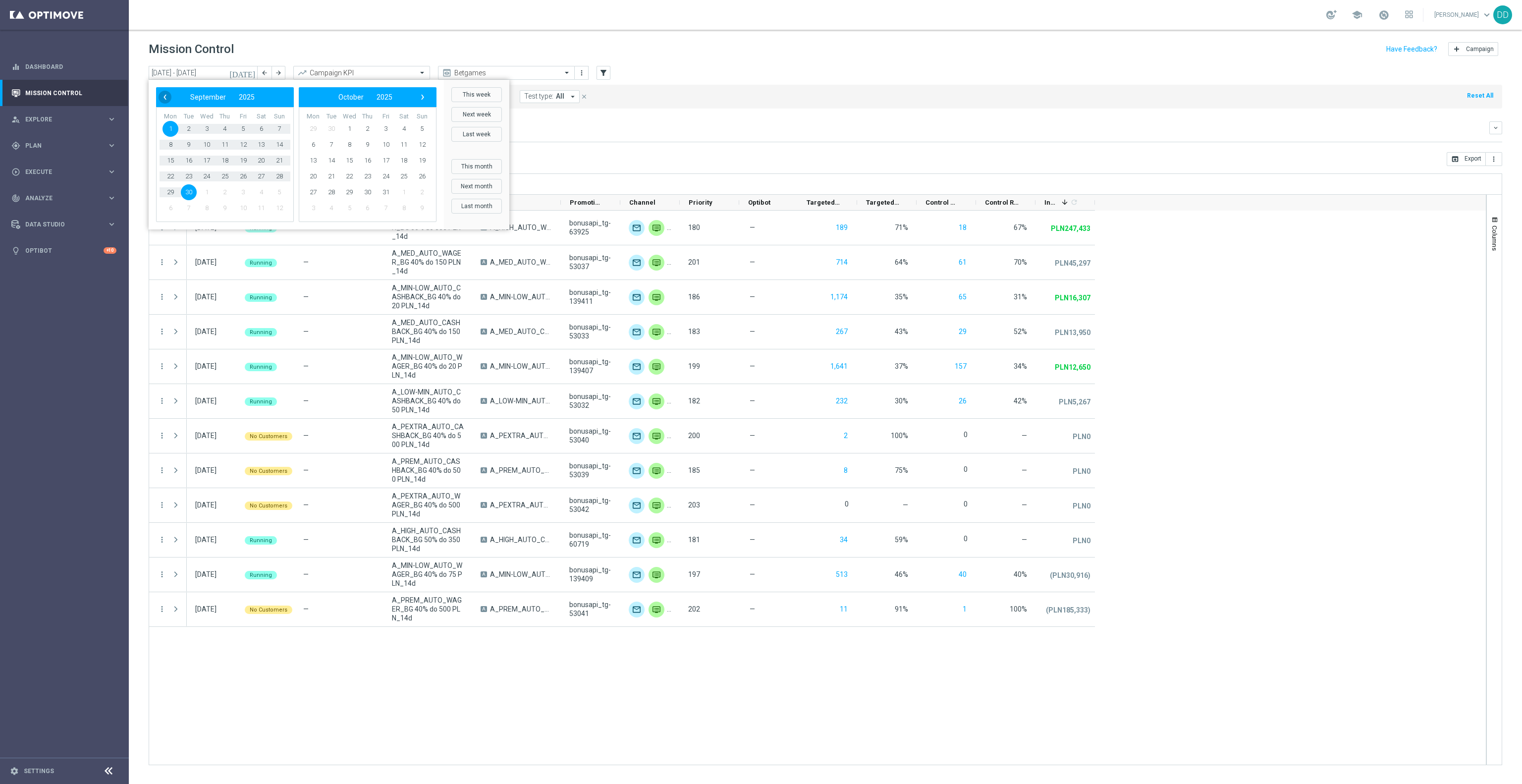
click at [163, 100] on span "‹" at bounding box center [165, 97] width 13 height 13
click at [245, 128] on span "1" at bounding box center [243, 129] width 16 height 16
click at [282, 194] on span "31" at bounding box center [279, 193] width 16 height 16
type input "[DATE] - [DATE]"
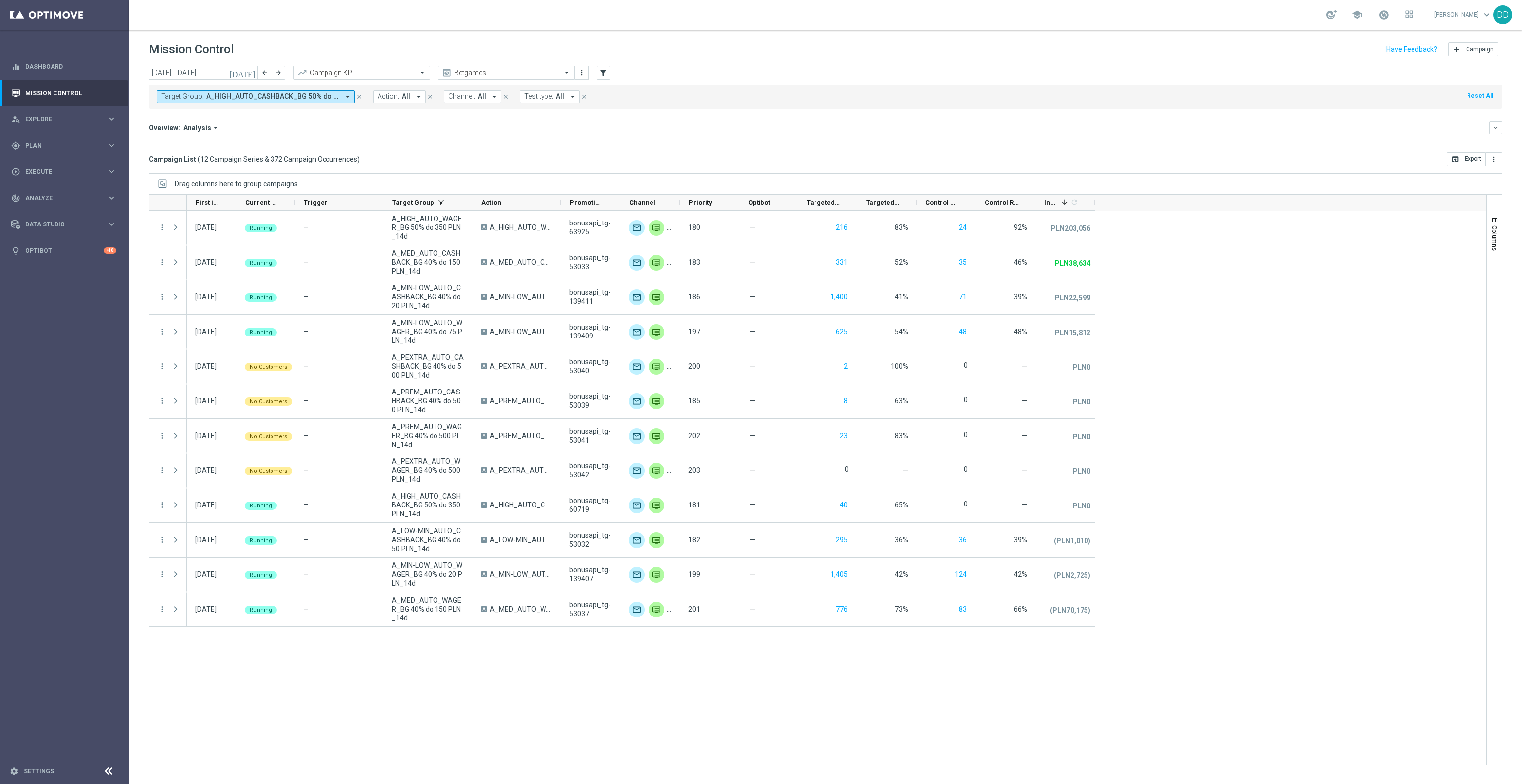
click at [1141, 126] on div "[DATE] [DATE] - [DATE] arrow_back arrow_forward Campaign KPI trending_up Betgam…" at bounding box center [826, 420] width 1394 height 709
click at [1141, 126] on button "keyboard_arrow_down" at bounding box center [1496, 128] width 13 height 13
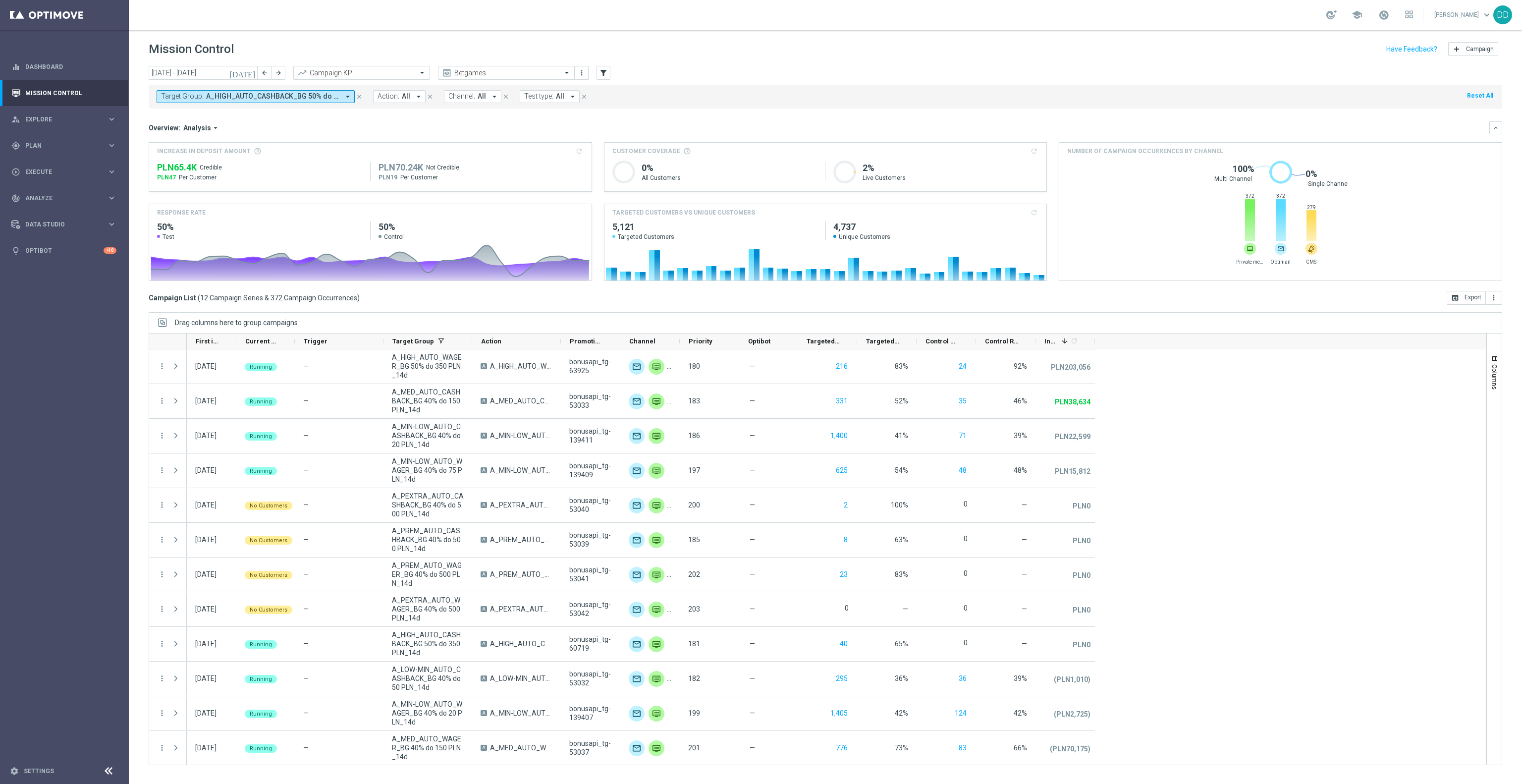
click at [200, 64] on header "Mission Control add Campaign" at bounding box center [826, 48] width 1394 height 36
click at [204, 72] on input "[DATE] - [DATE]" at bounding box center [203, 72] width 109 height 14
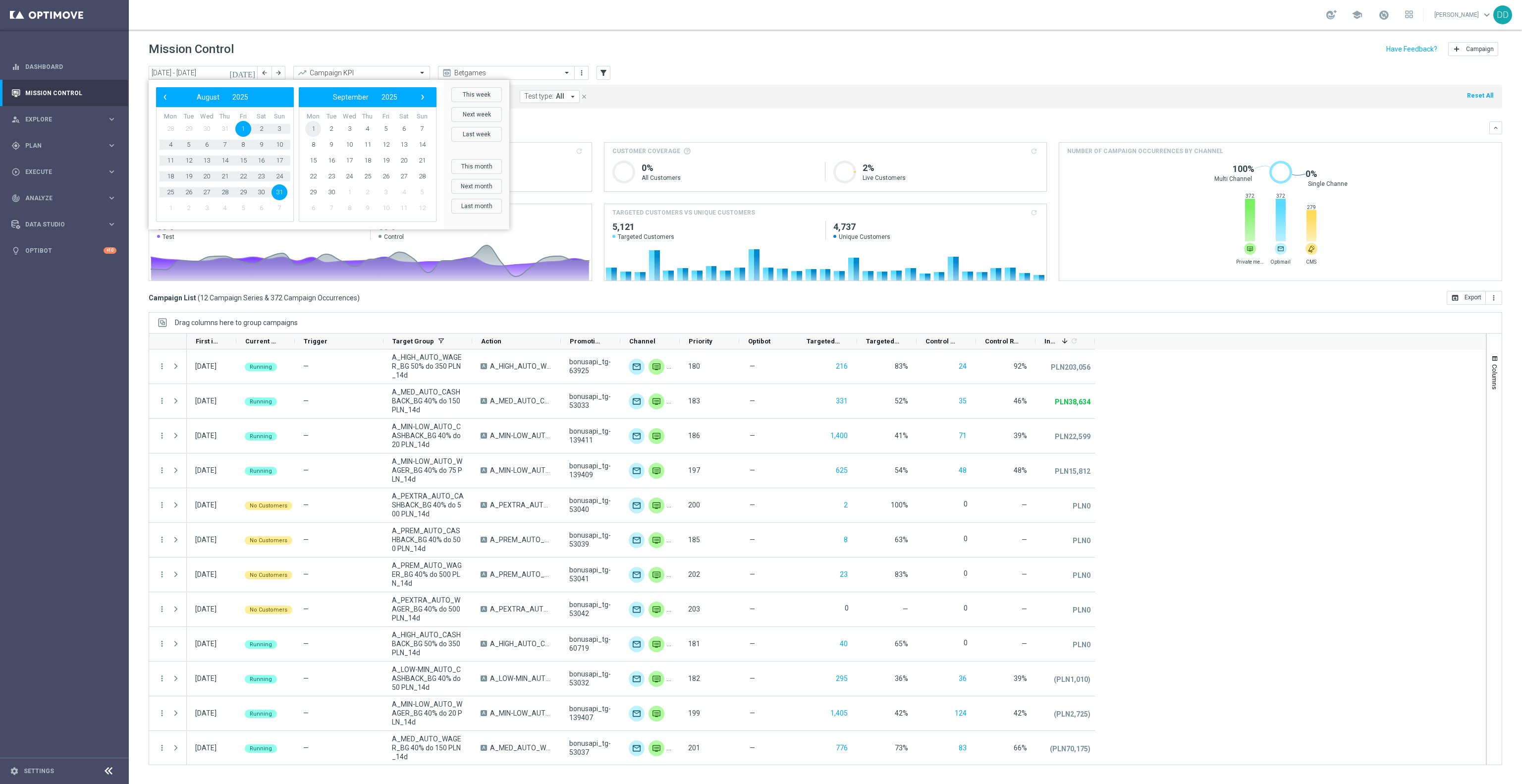
click at [314, 124] on span "1" at bounding box center [313, 129] width 16 height 16
click at [184, 193] on span "30" at bounding box center [189, 193] width 16 height 16
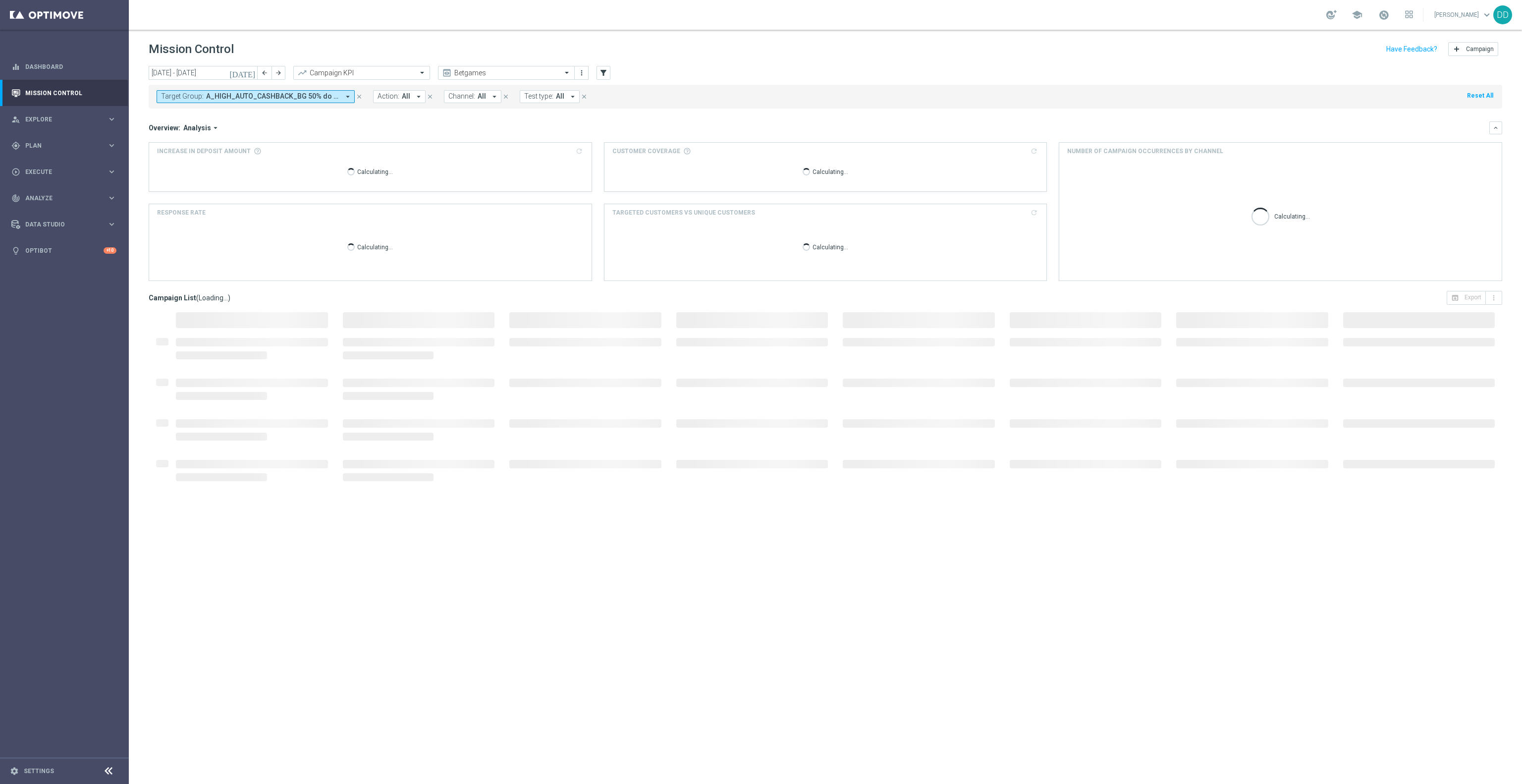
type input "[DATE] - [DATE]"
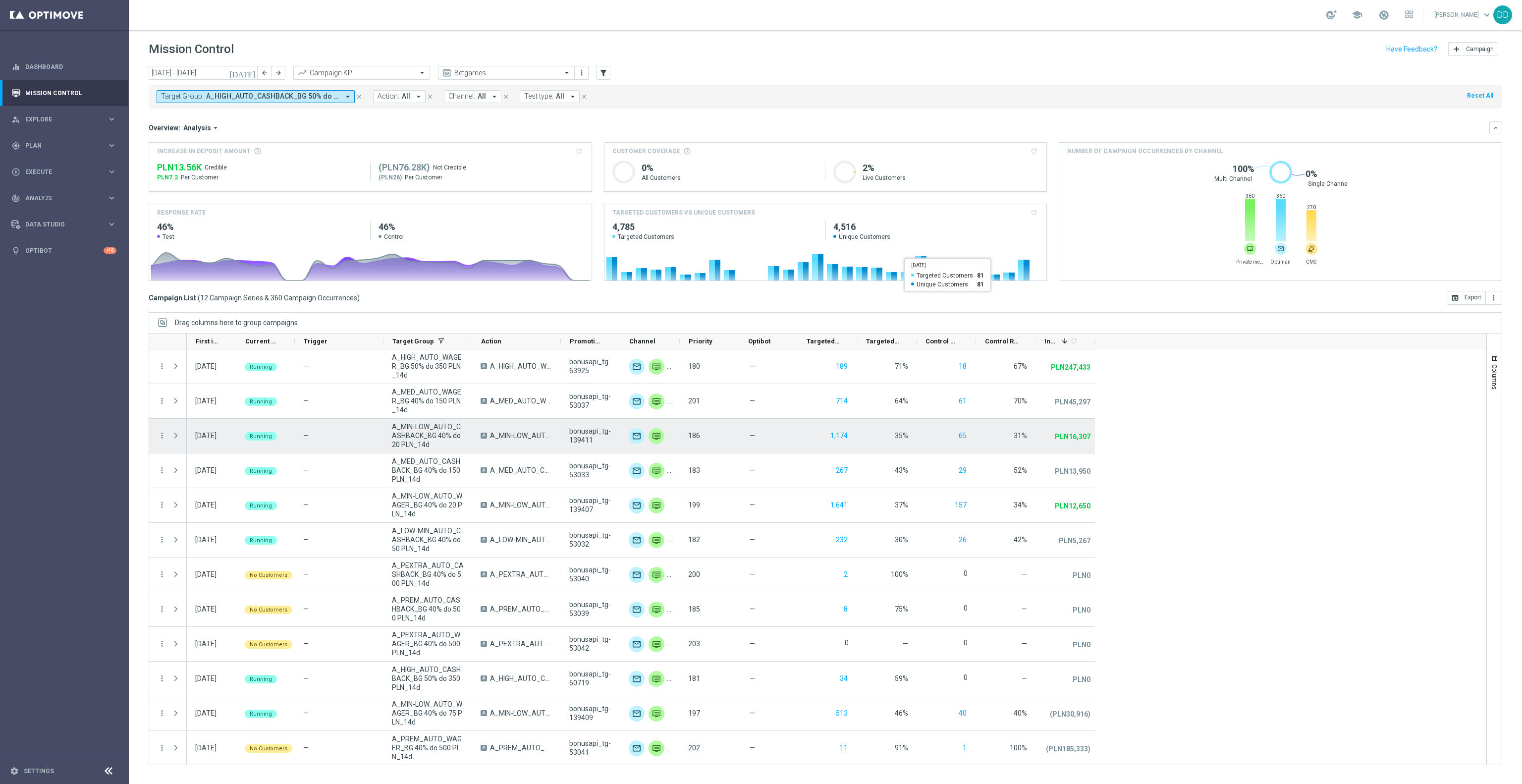
scroll to position [2, 0]
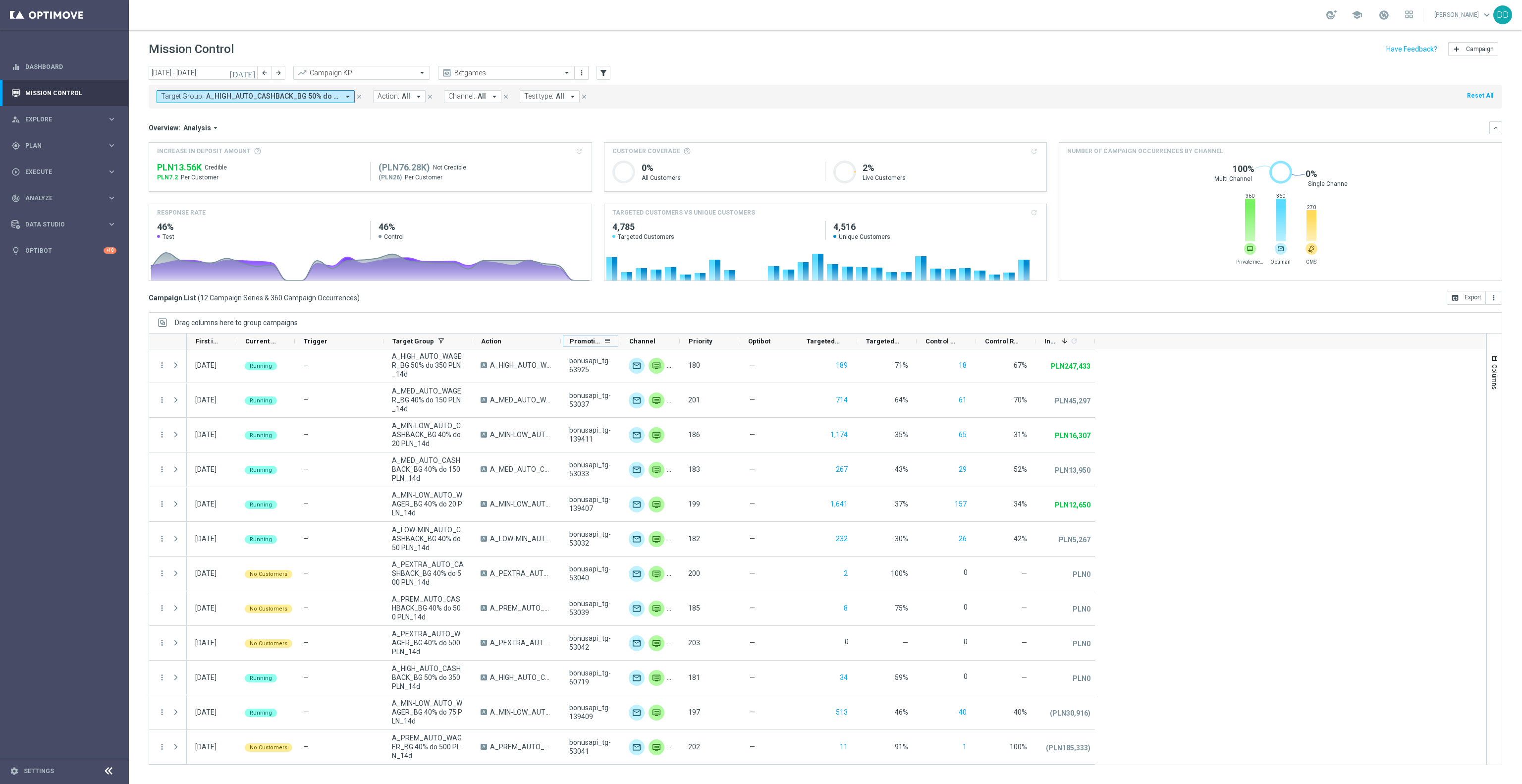
click at [566, 338] on div "Promotions" at bounding box center [591, 341] width 59 height 16
drag, startPoint x: 560, startPoint y: 345, endPoint x: 702, endPoint y: 348, distance: 142.0
click at [563, 348] on div at bounding box center [560, 340] width 4 height 15
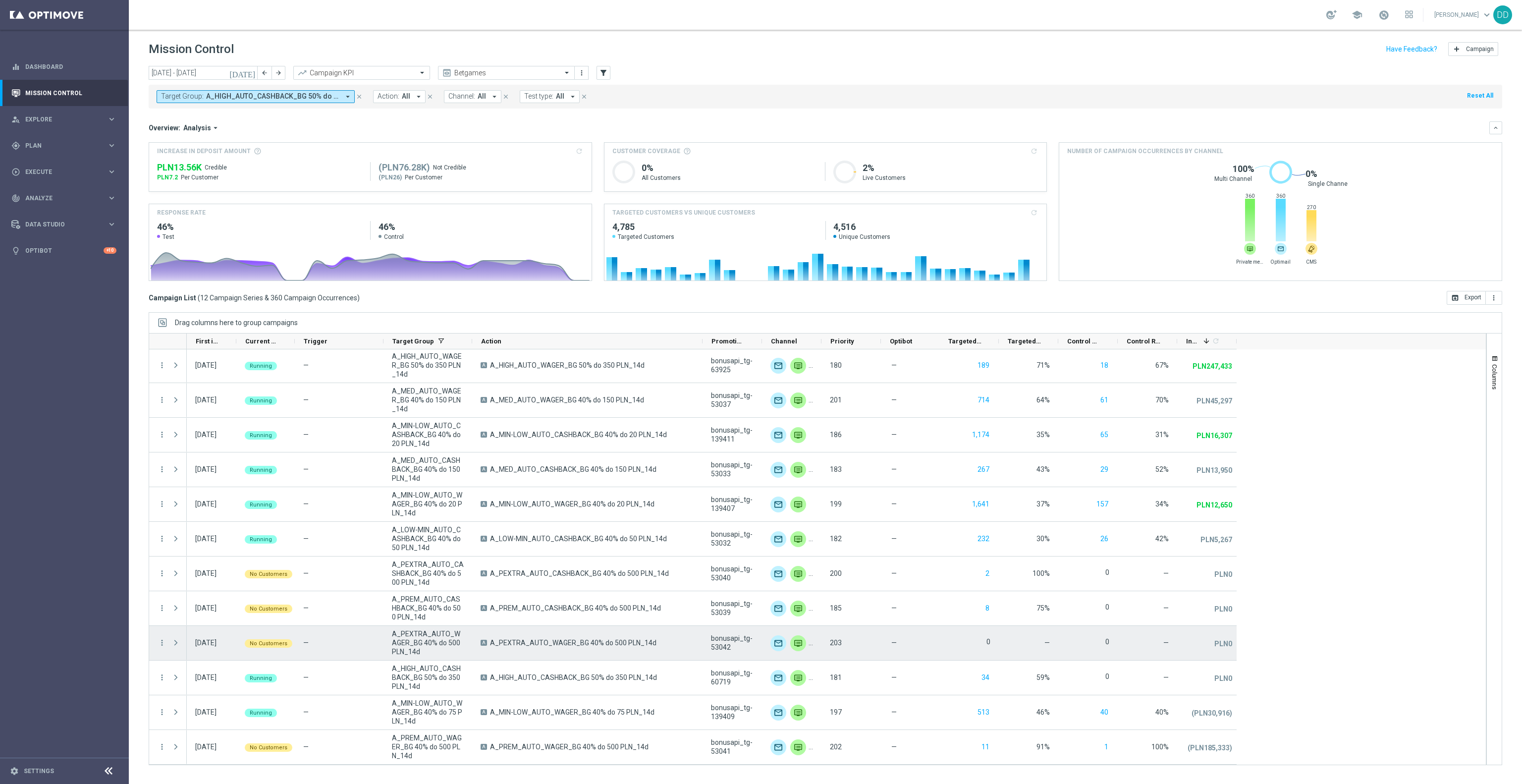
scroll to position [0, 0]
